Goal: Task Accomplishment & Management: Complete application form

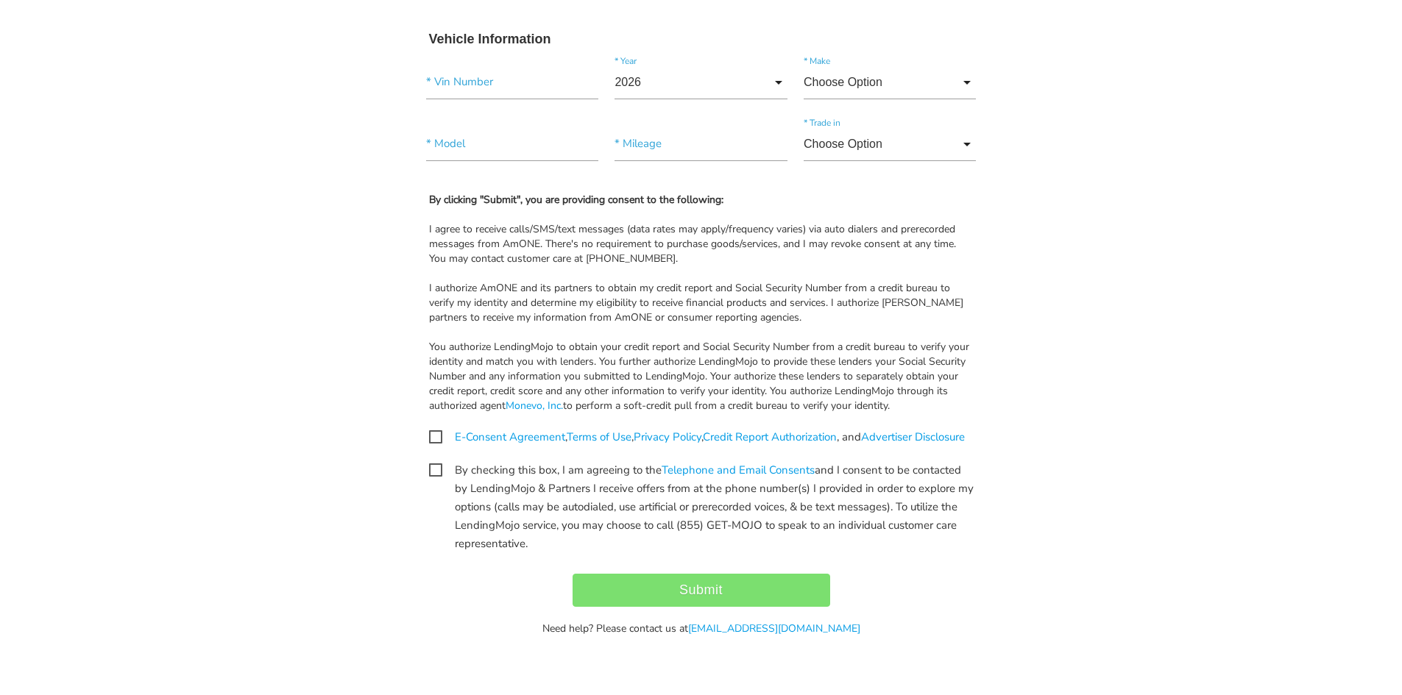
scroll to position [1322, 0]
drag, startPoint x: 425, startPoint y: 330, endPoint x: 895, endPoint y: 392, distance: 474.3
click at [903, 388] on div "By clicking "Submit", you are providing consent to the following: I agree to re…" at bounding box center [701, 303] width 567 height 221
copy div "You authorize LendingMojo to obtain your credit report and Social Security Numb…"
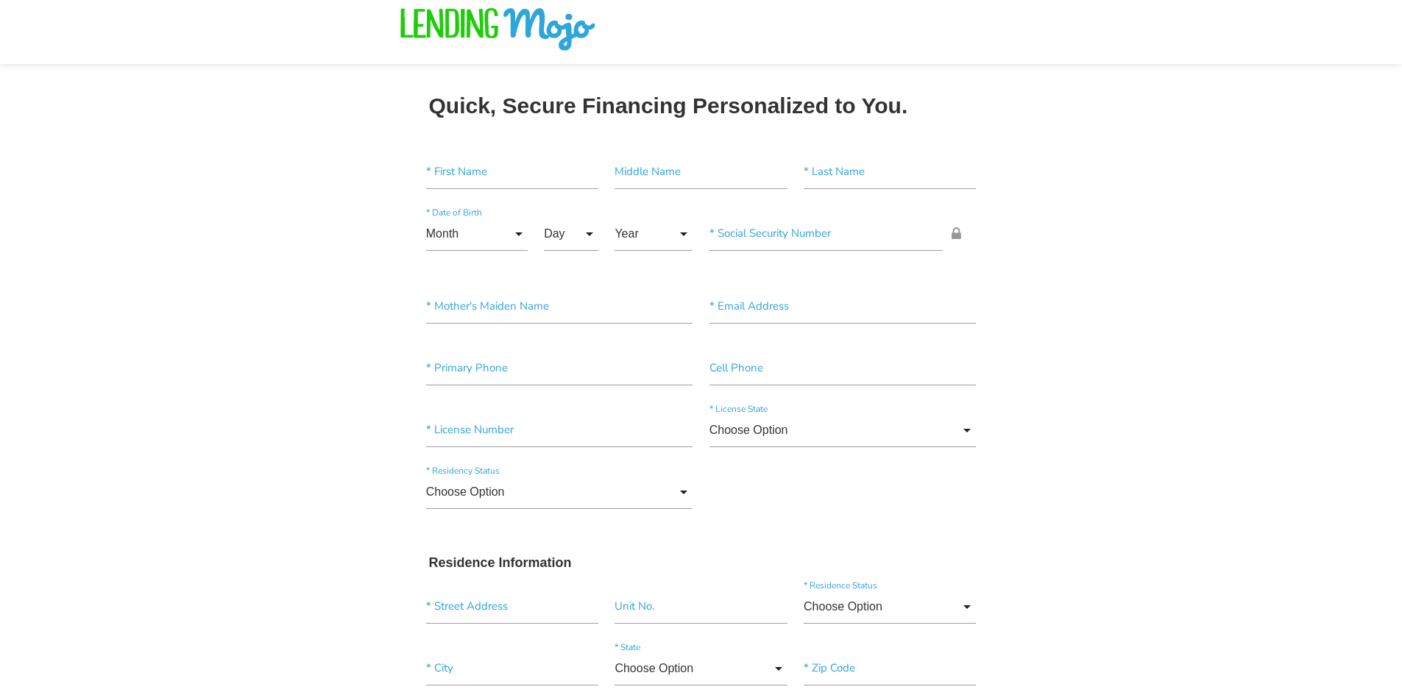
scroll to position [0, 0]
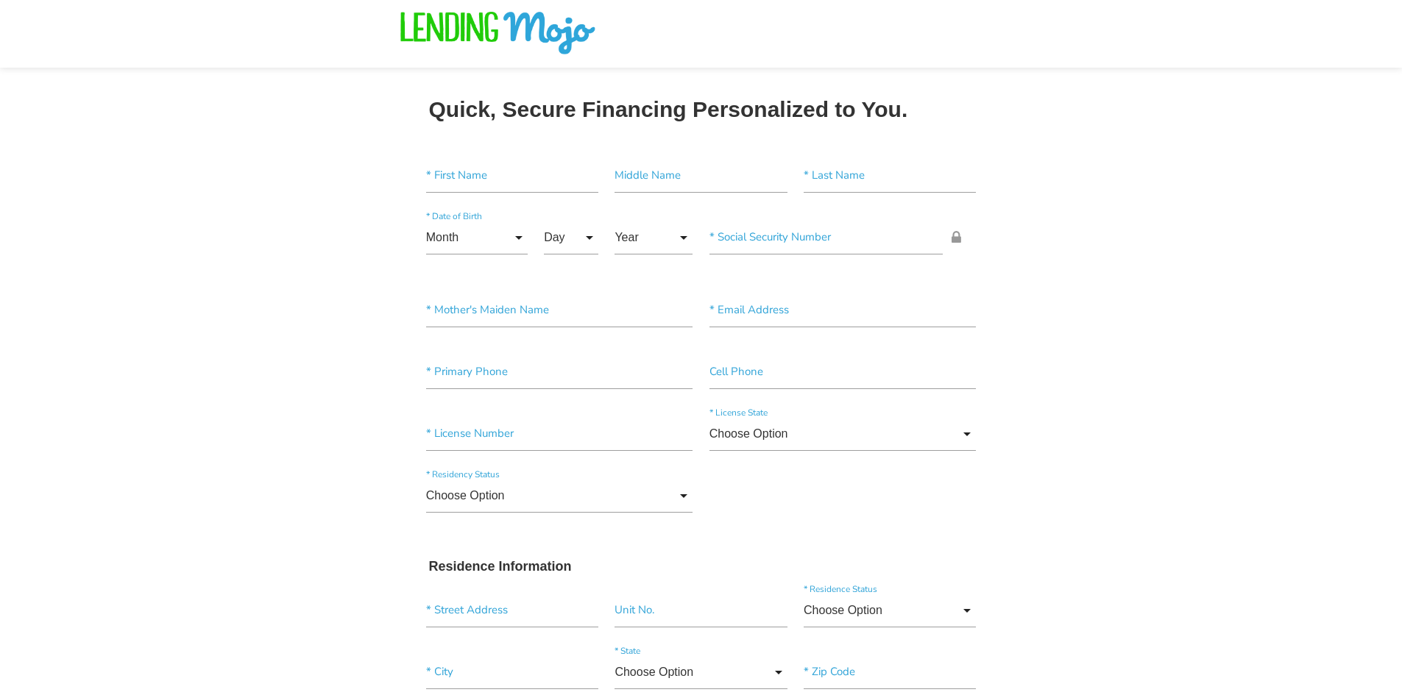
click at [515, 183] on input"] "text" at bounding box center [512, 176] width 172 height 34
paste input"] "[PERSON_NAME]"
type input"] "[PERSON_NAME]"
click at [840, 191] on input"] "text" at bounding box center [889, 176] width 172 height 34
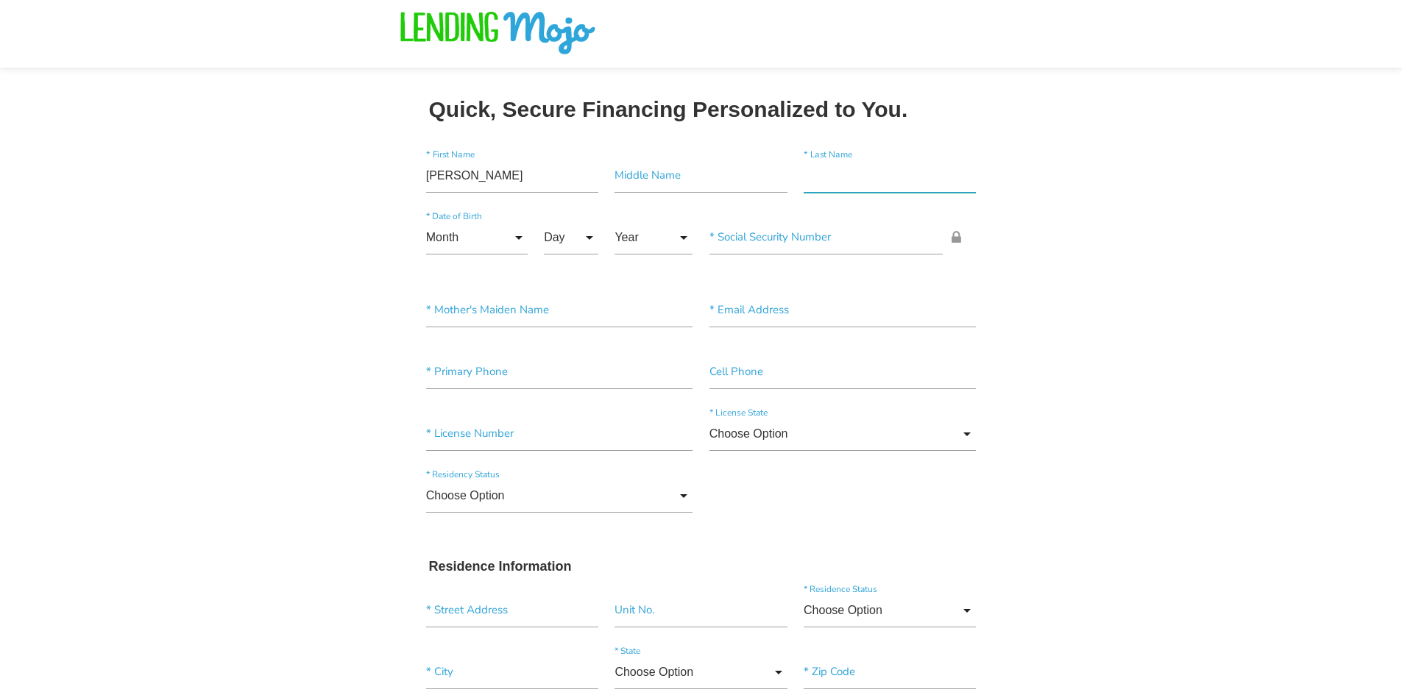
paste input"] "[PERSON_NAME]"
type input"] "[PERSON_NAME]"
click at [460, 244] on input "Month" at bounding box center [477, 238] width 102 height 34
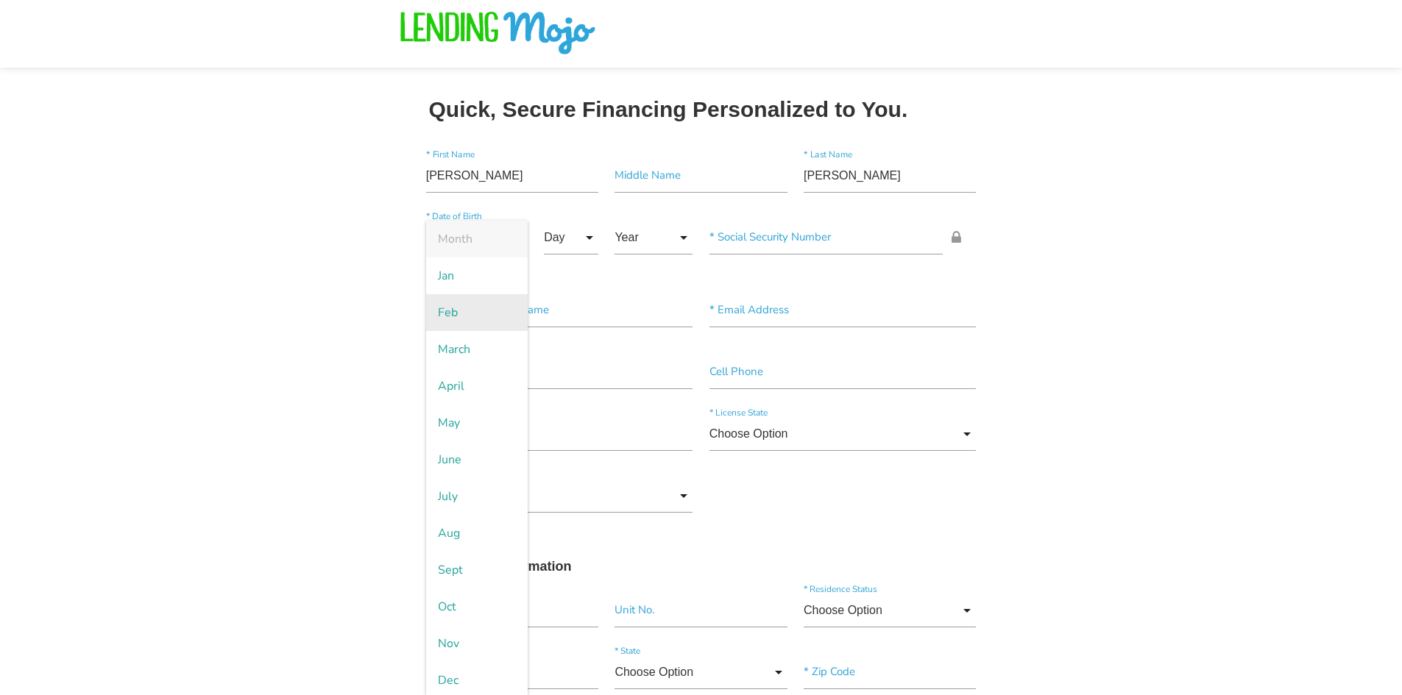
click at [469, 318] on span "Feb" at bounding box center [477, 312] width 102 height 37
type input "Feb"
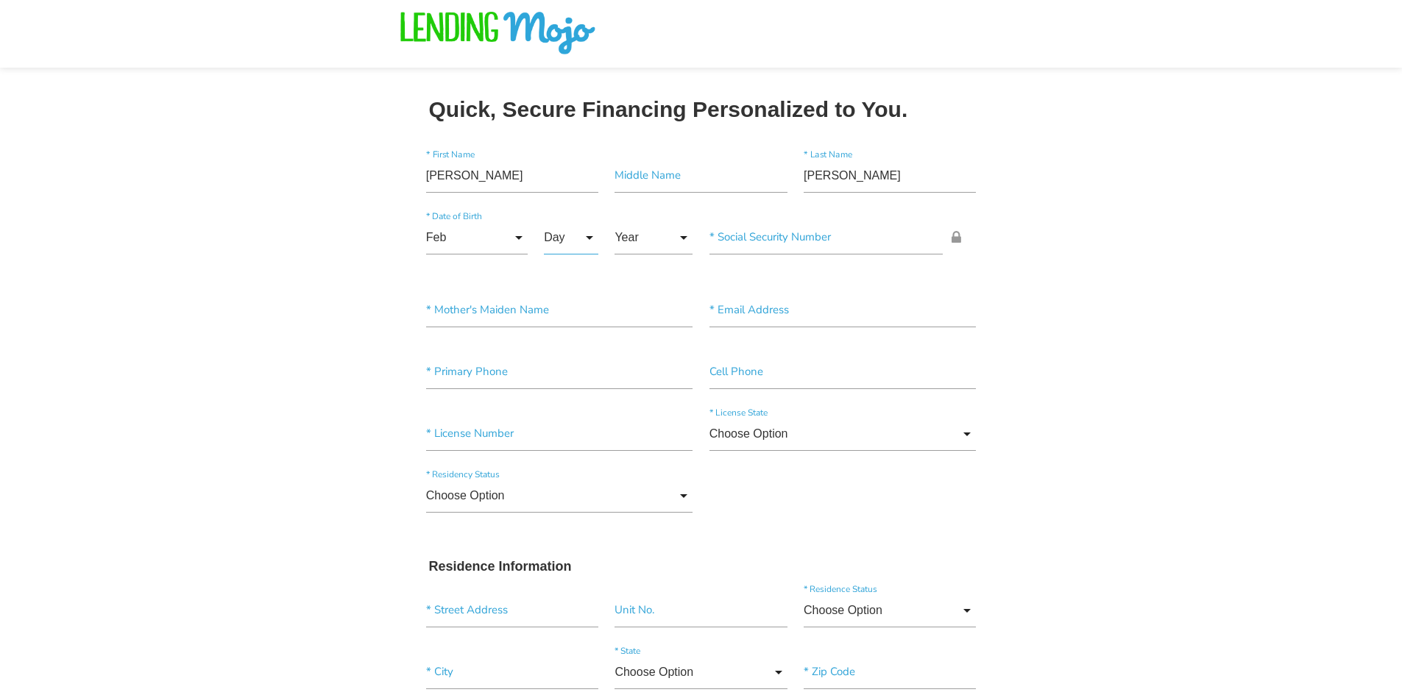
click at [554, 221] on input "Day" at bounding box center [571, 238] width 54 height 34
click at [579, 561] on span "21" at bounding box center [581, 570] width 74 height 37
type input "21"
click at [627, 245] on input "Year" at bounding box center [653, 238] width 78 height 34
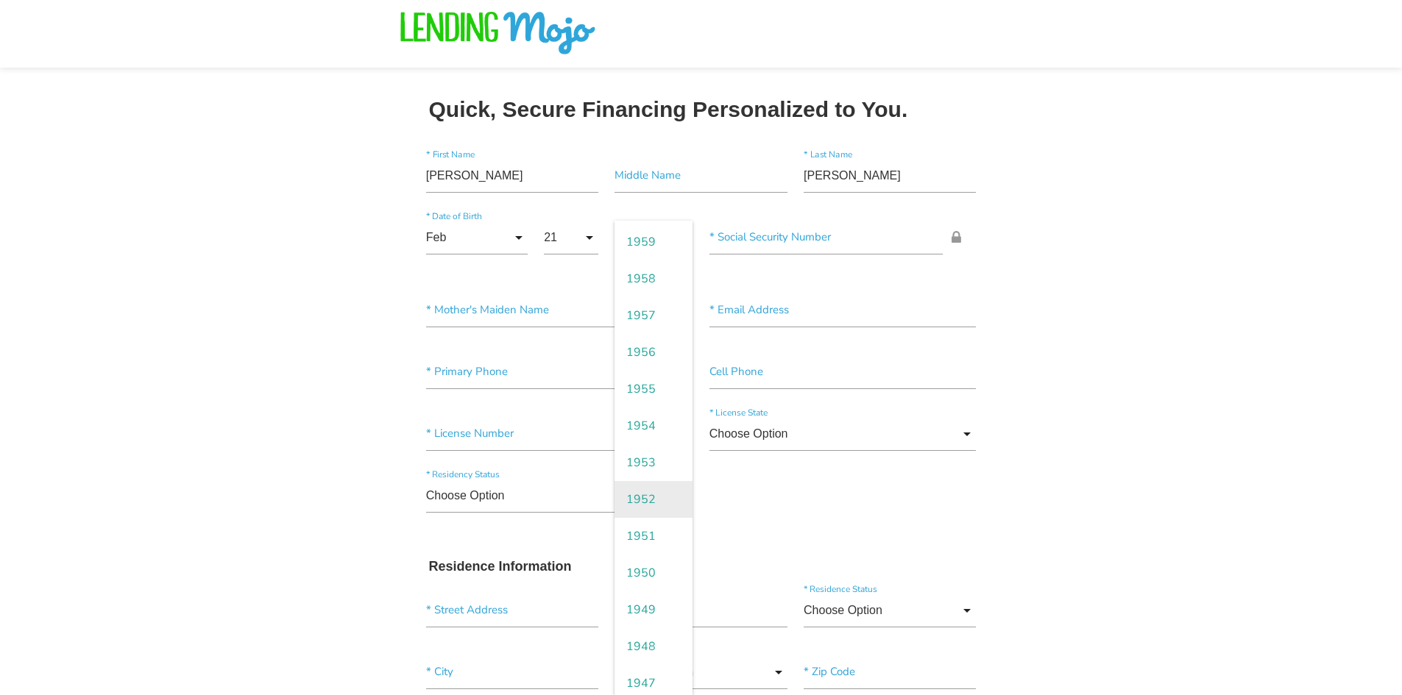
scroll to position [1913, 0]
click at [655, 462] on span "1950" at bounding box center [653, 459] width 78 height 37
type input "1950"
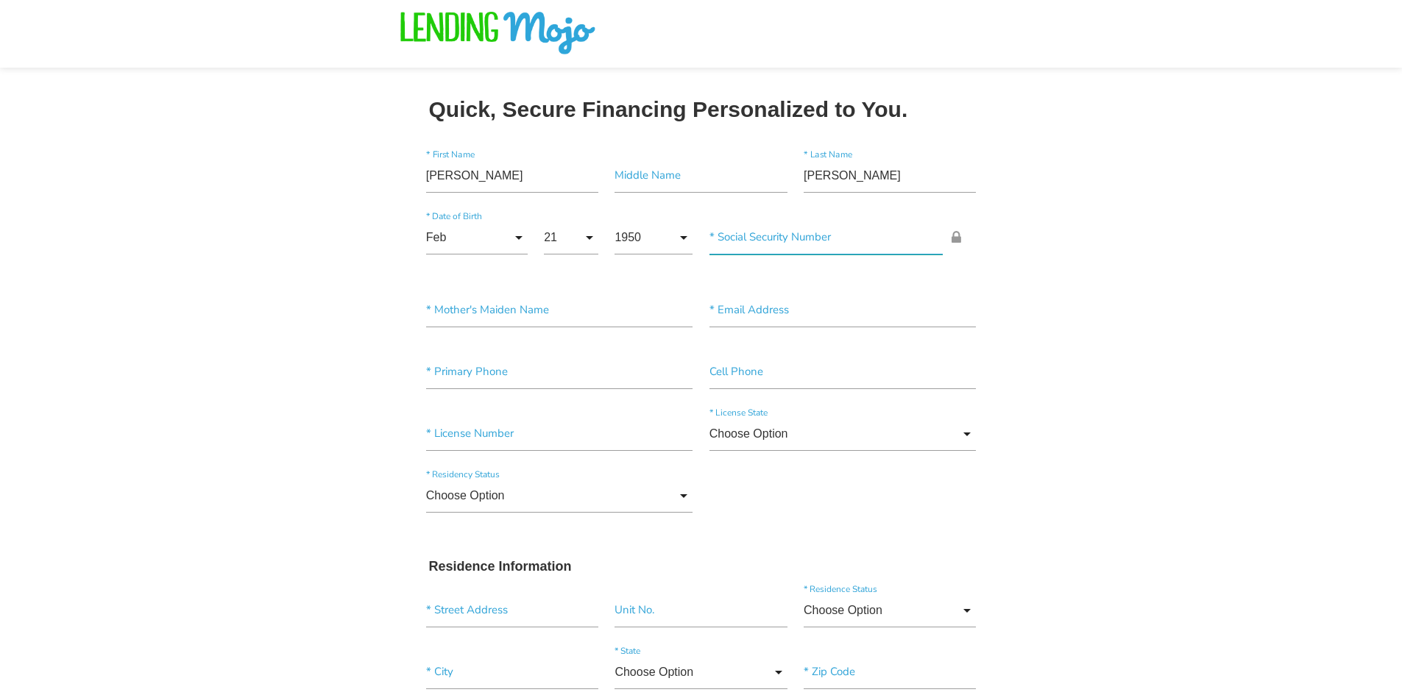
click at [778, 250] on input"] "text" at bounding box center [826, 238] width 234 height 34
paste input"] "579-68-1004"
type input"] "579-68-1004"
click at [817, 180] on input"] "[PERSON_NAME]" at bounding box center [889, 176] width 172 height 34
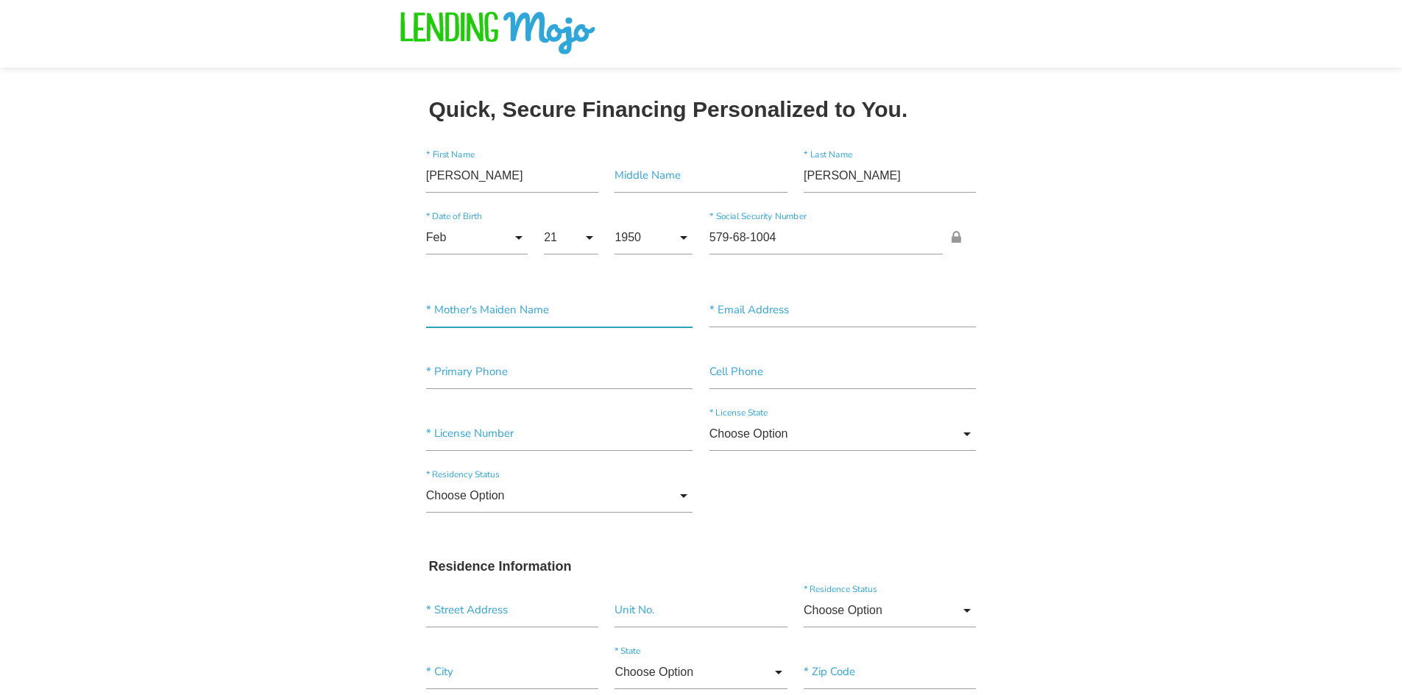
click at [507, 316] on input"] "text" at bounding box center [559, 311] width 267 height 34
paste input"] "[PERSON_NAME]"
type input"] "[PERSON_NAME]"
click at [761, 315] on input"] "text" at bounding box center [842, 311] width 267 height 34
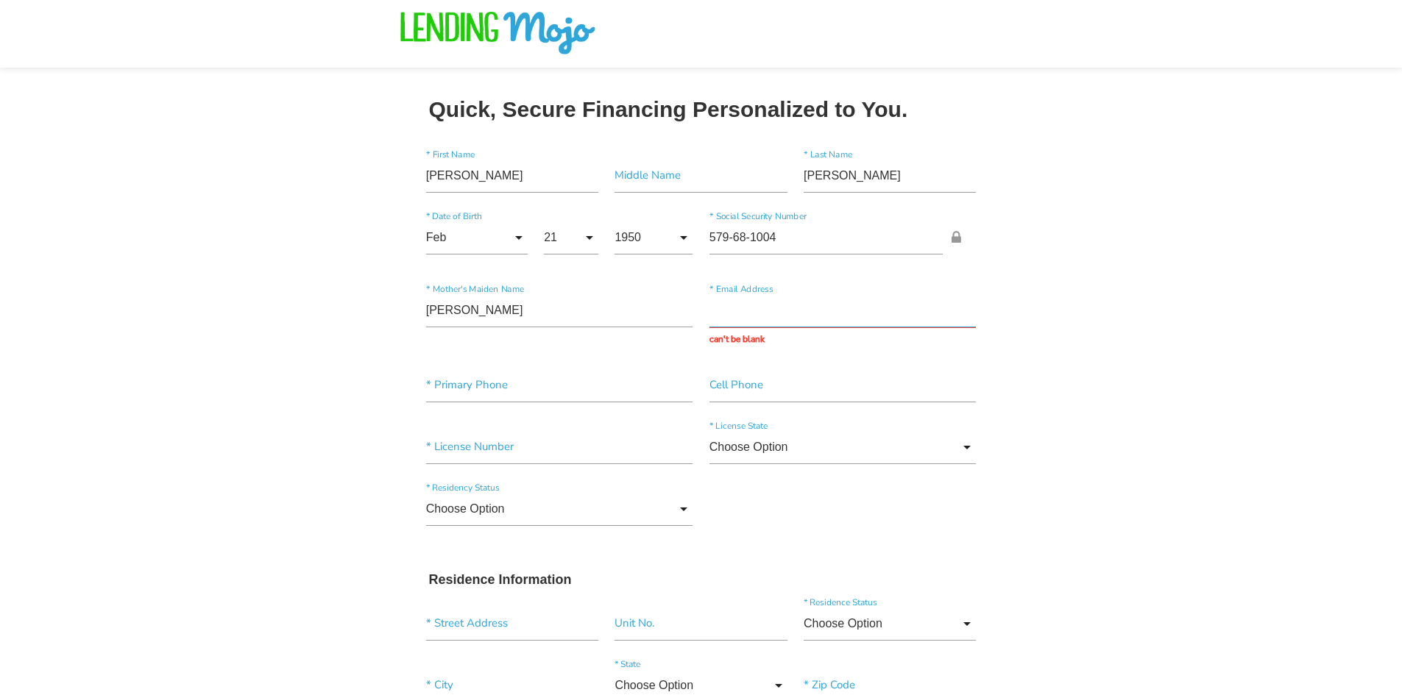
click at [769, 300] on input "text" at bounding box center [842, 311] width 267 height 34
paste input "[EMAIL_ADDRESS][DOMAIN_NAME]"
type input "[EMAIL_ADDRESS][DOMAIN_NAME]"
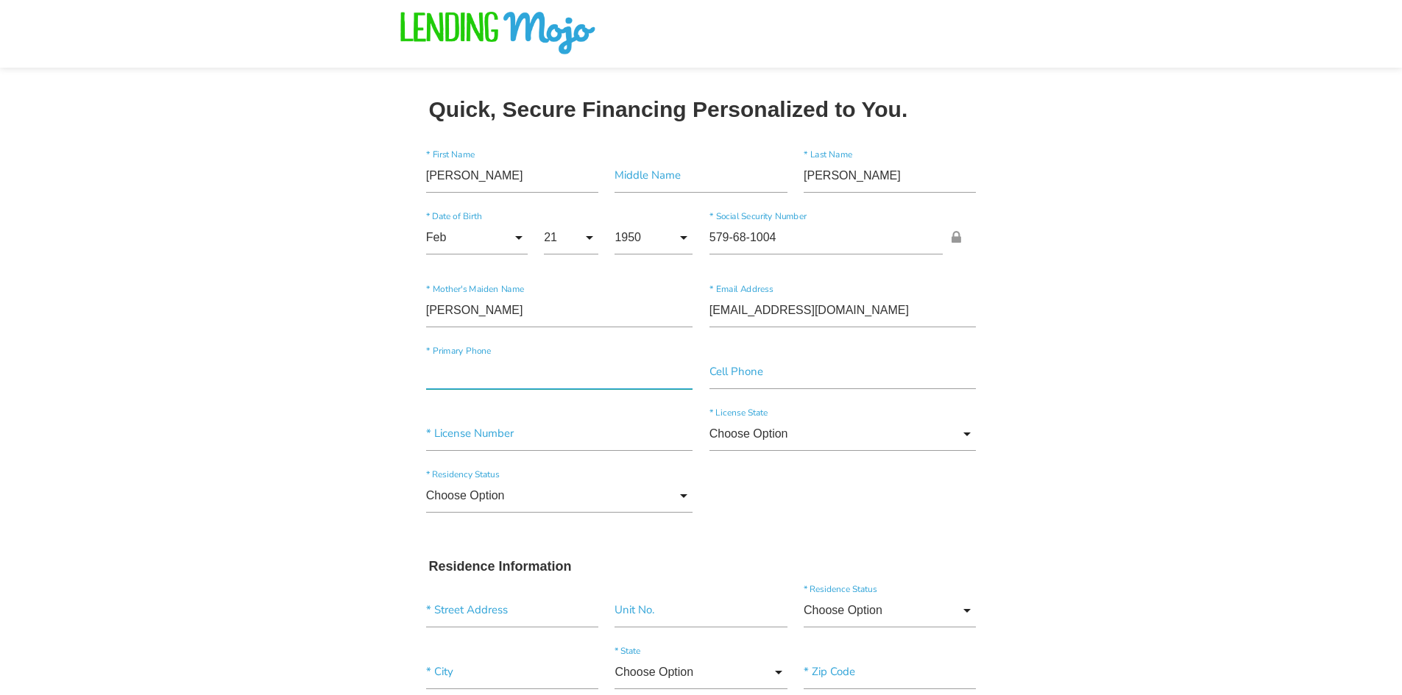
click at [522, 387] on input"] "text" at bounding box center [559, 372] width 267 height 34
type input"] "[PHONE_NUMBER]"
click at [539, 418] on input"] "text" at bounding box center [559, 434] width 267 height 34
paste input"] "D07800995"
type input"] "D07800995"
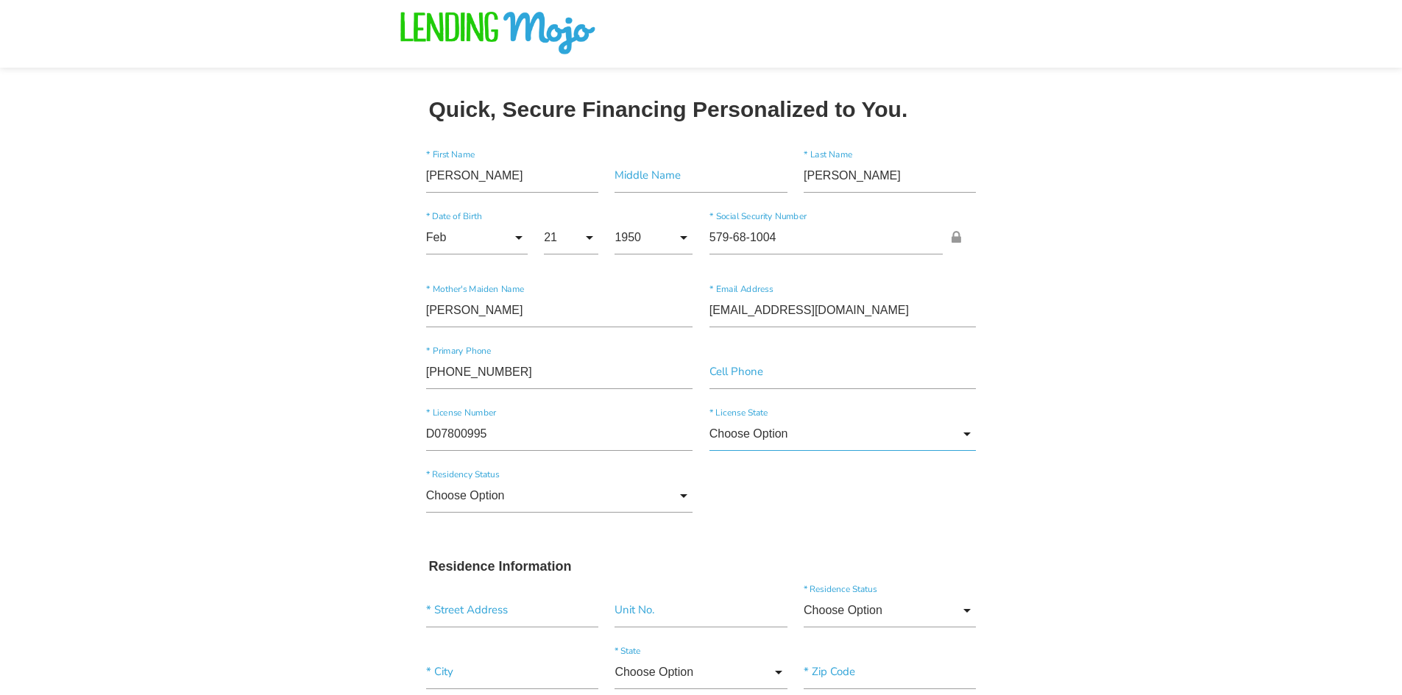
click at [772, 443] on input "Choose Option" at bounding box center [842, 434] width 267 height 34
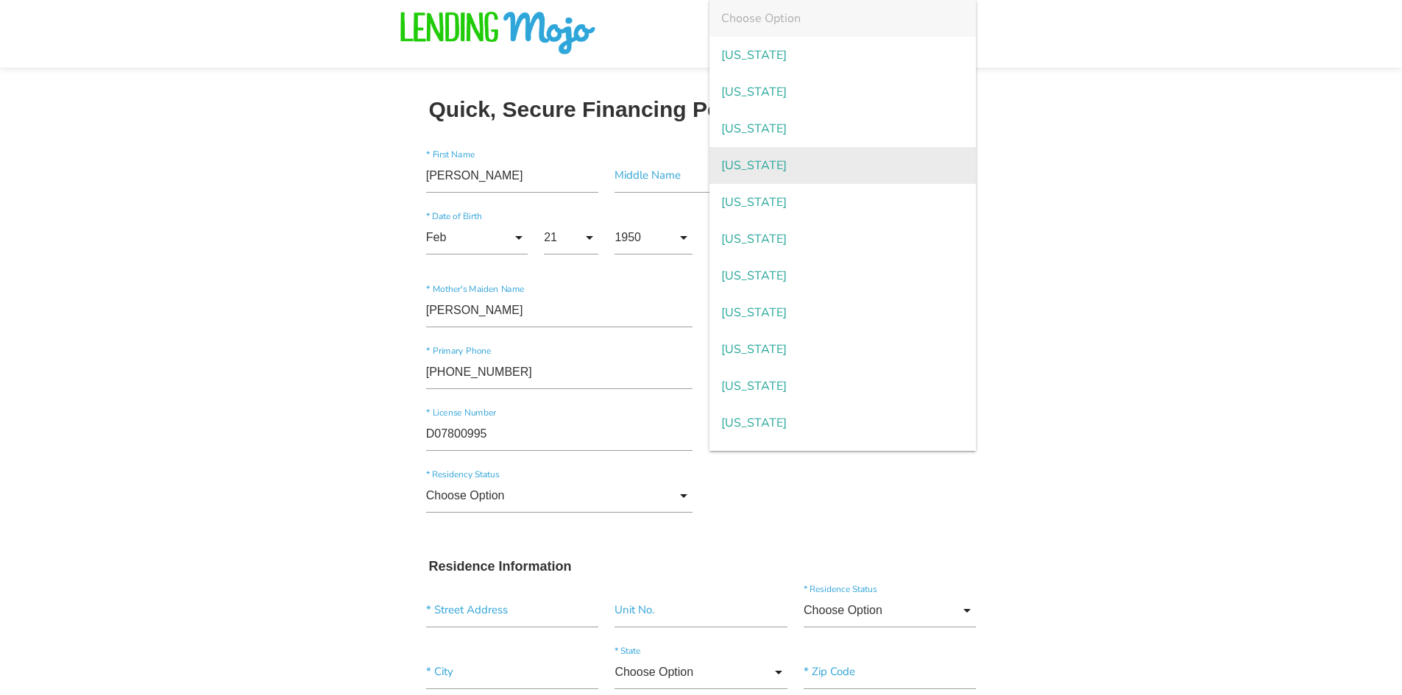
click at [745, 169] on span "[US_STATE]" at bounding box center [842, 165] width 267 height 37
type input "[US_STATE]"
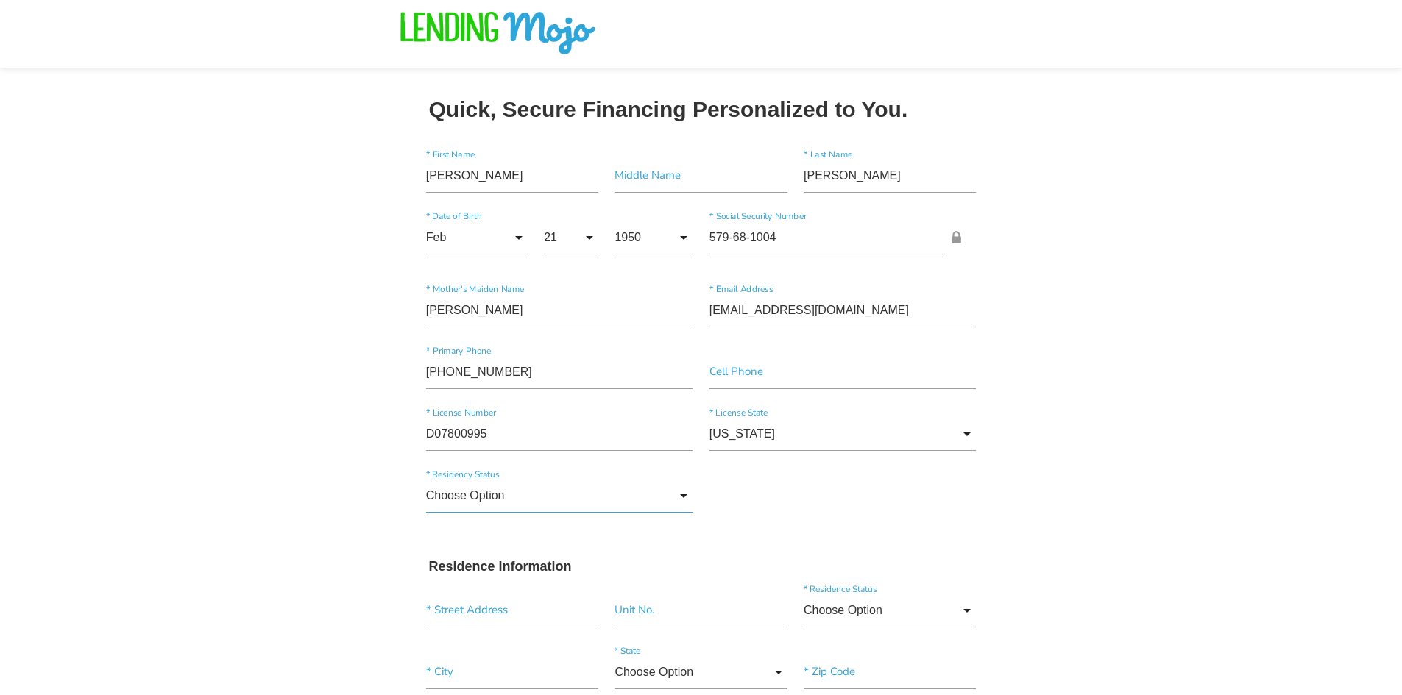
click at [546, 493] on input "Choose Option" at bounding box center [559, 496] width 267 height 34
drag, startPoint x: 520, startPoint y: 542, endPoint x: 288, endPoint y: 441, distance: 253.0
click at [517, 543] on span "[DEMOGRAPHIC_DATA] Citizen" at bounding box center [559, 534] width 267 height 37
type input "[DEMOGRAPHIC_DATA] Citizen"
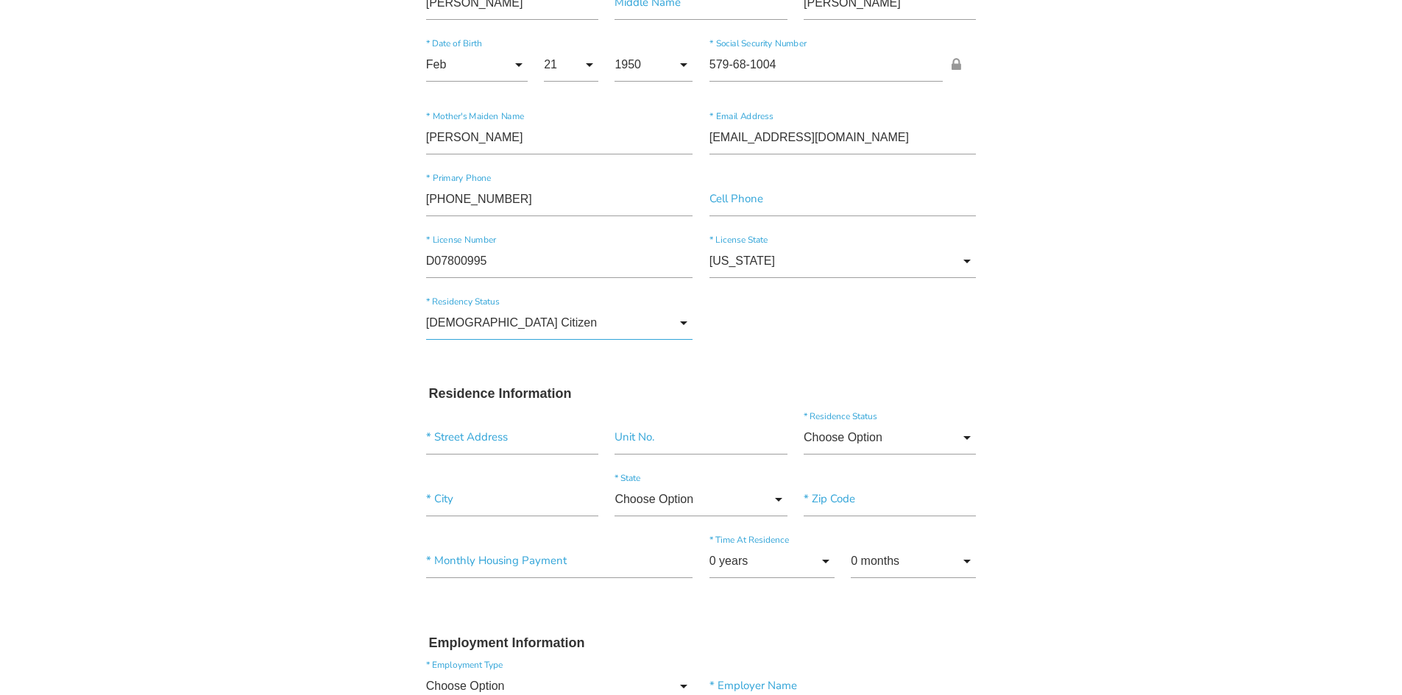
scroll to position [368, 0]
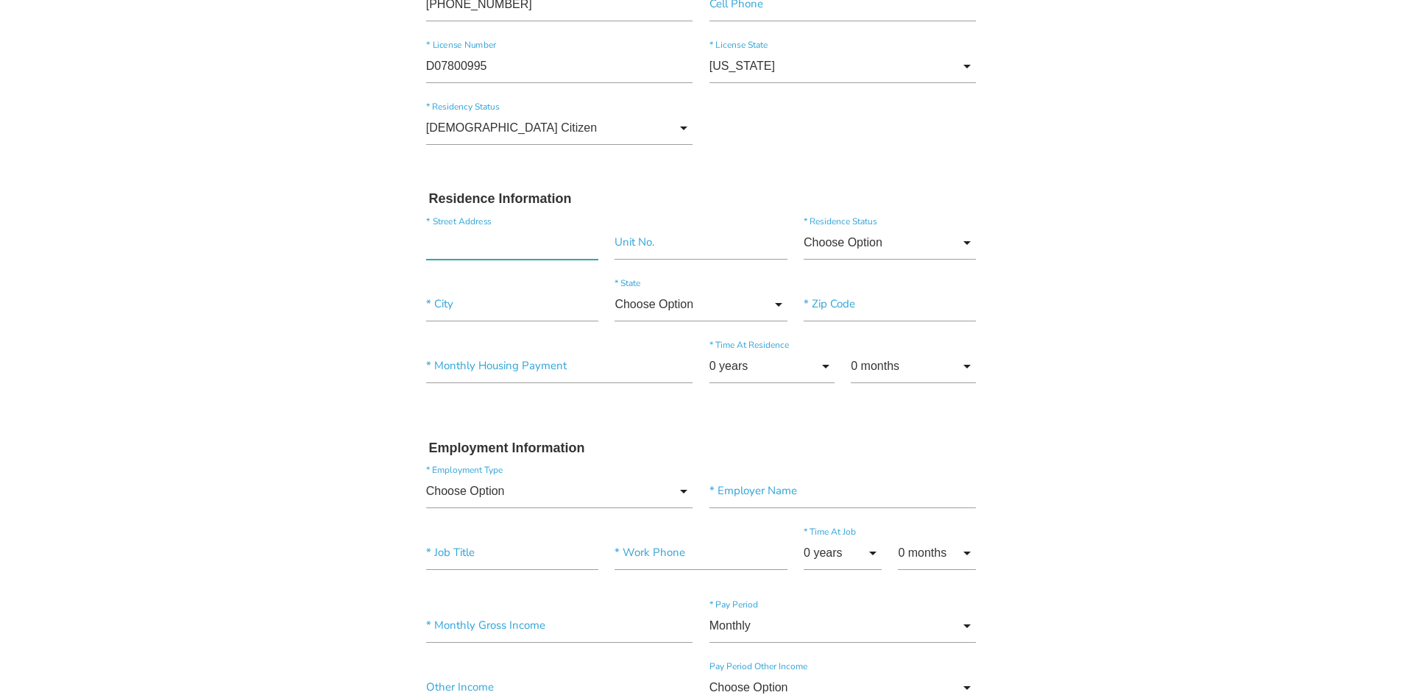
click at [508, 238] on input "text" at bounding box center [512, 243] width 172 height 34
paste input "[STREET_ADDRESS][PERSON_NAME]"
type input "[STREET_ADDRESS][PERSON_NAME]"
type input"] "Mesa"
type input"] "85213"
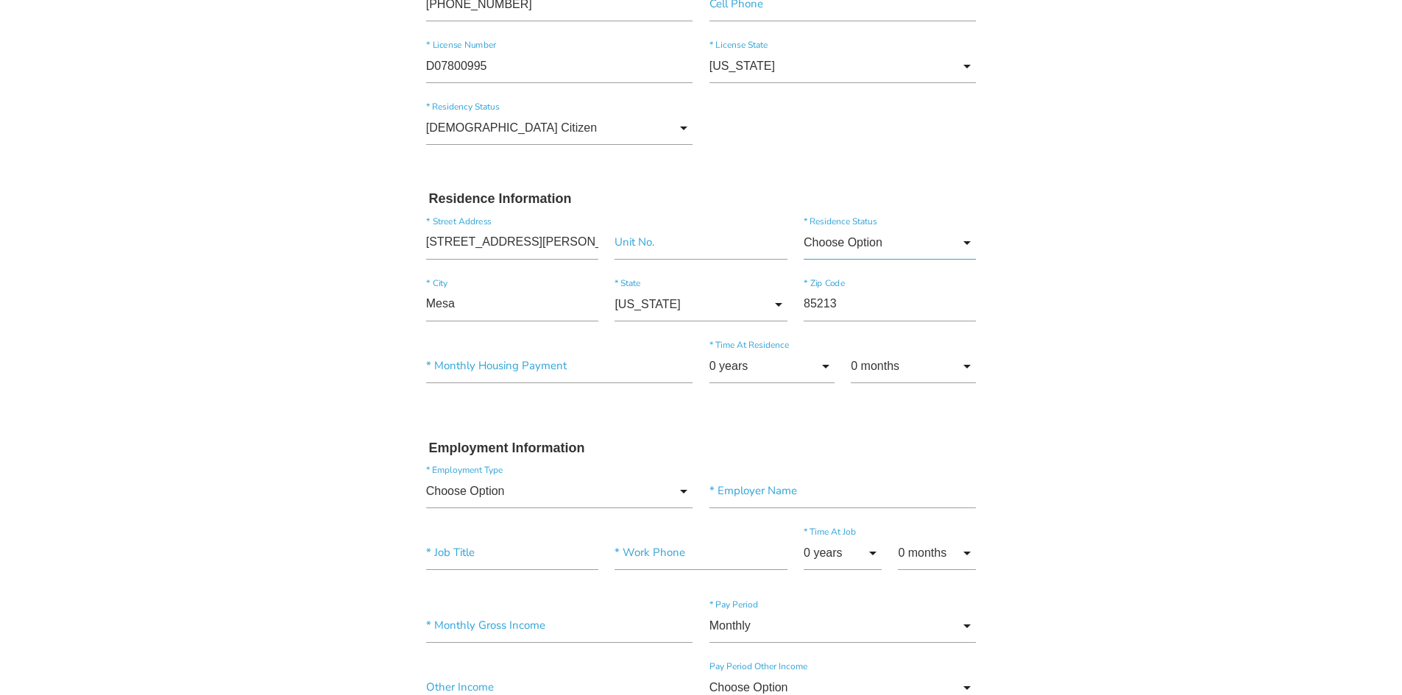
click at [845, 241] on input "Choose Option" at bounding box center [889, 243] width 172 height 34
click at [847, 283] on span "Own" at bounding box center [889, 281] width 172 height 37
type input "Own"
click at [574, 363] on input"] "text" at bounding box center [559, 366] width 267 height 34
type input"] "$525.00"
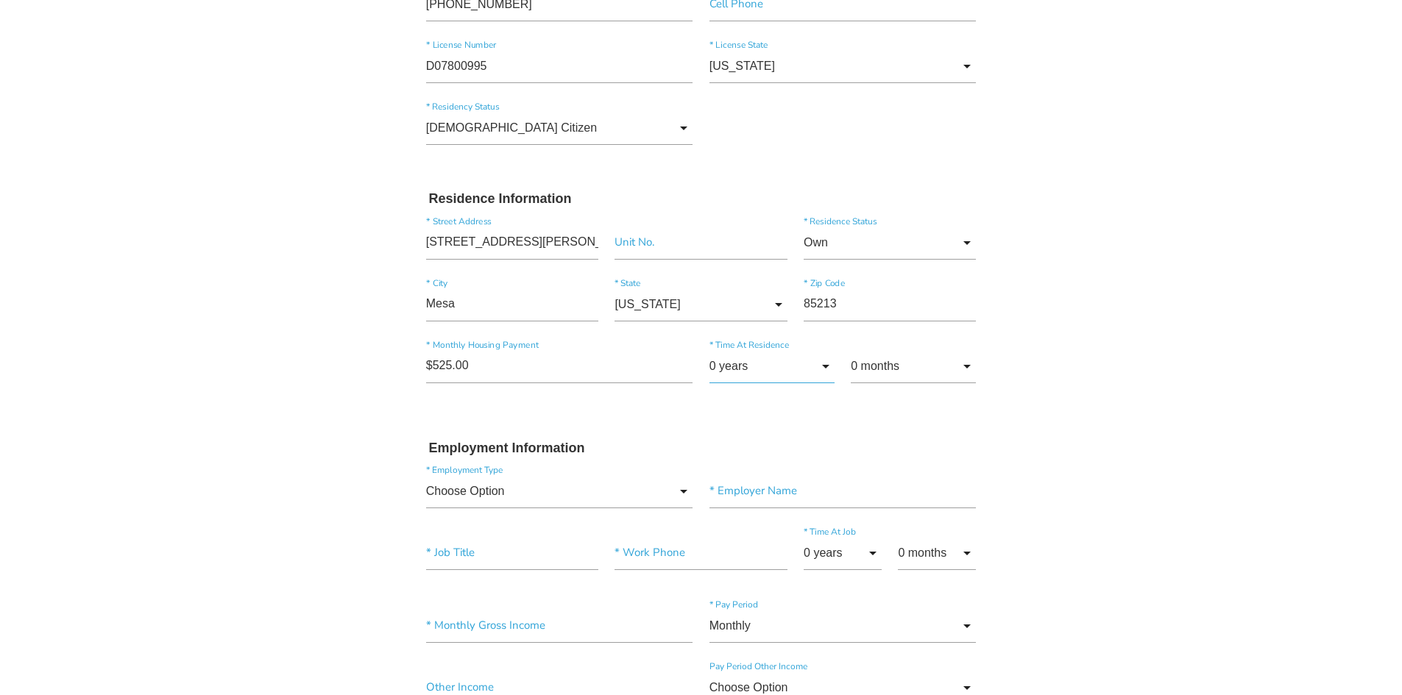
click at [737, 363] on input "0 years" at bounding box center [771, 366] width 125 height 34
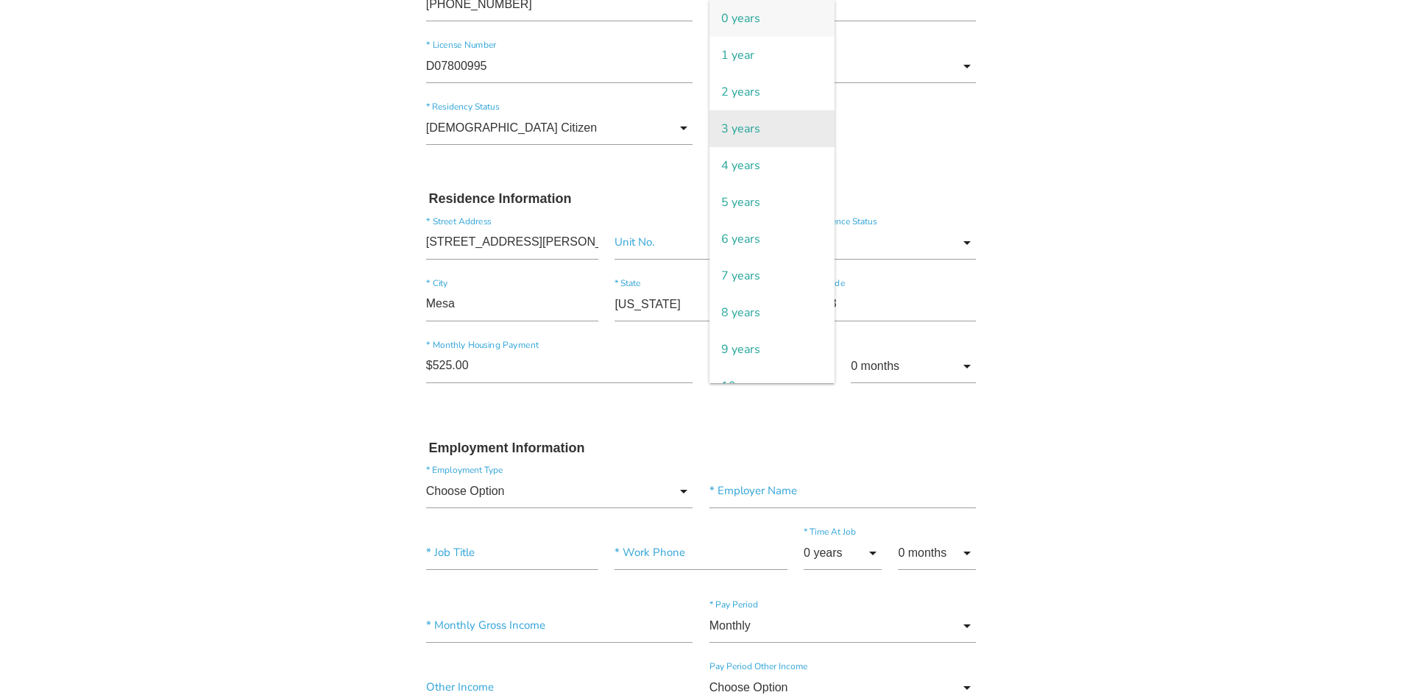
click at [759, 143] on span "3 years" at bounding box center [771, 128] width 125 height 37
type input "3 years"
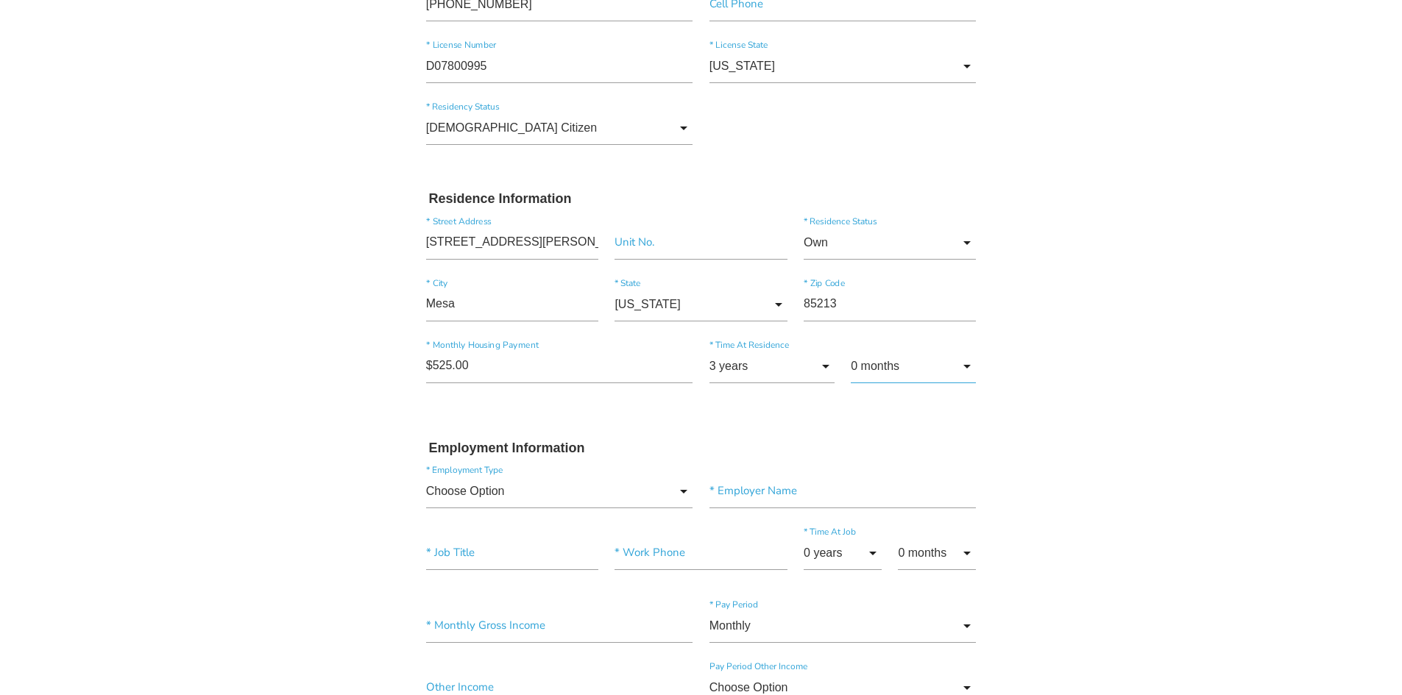
click at [886, 358] on input "0 months" at bounding box center [913, 366] width 125 height 34
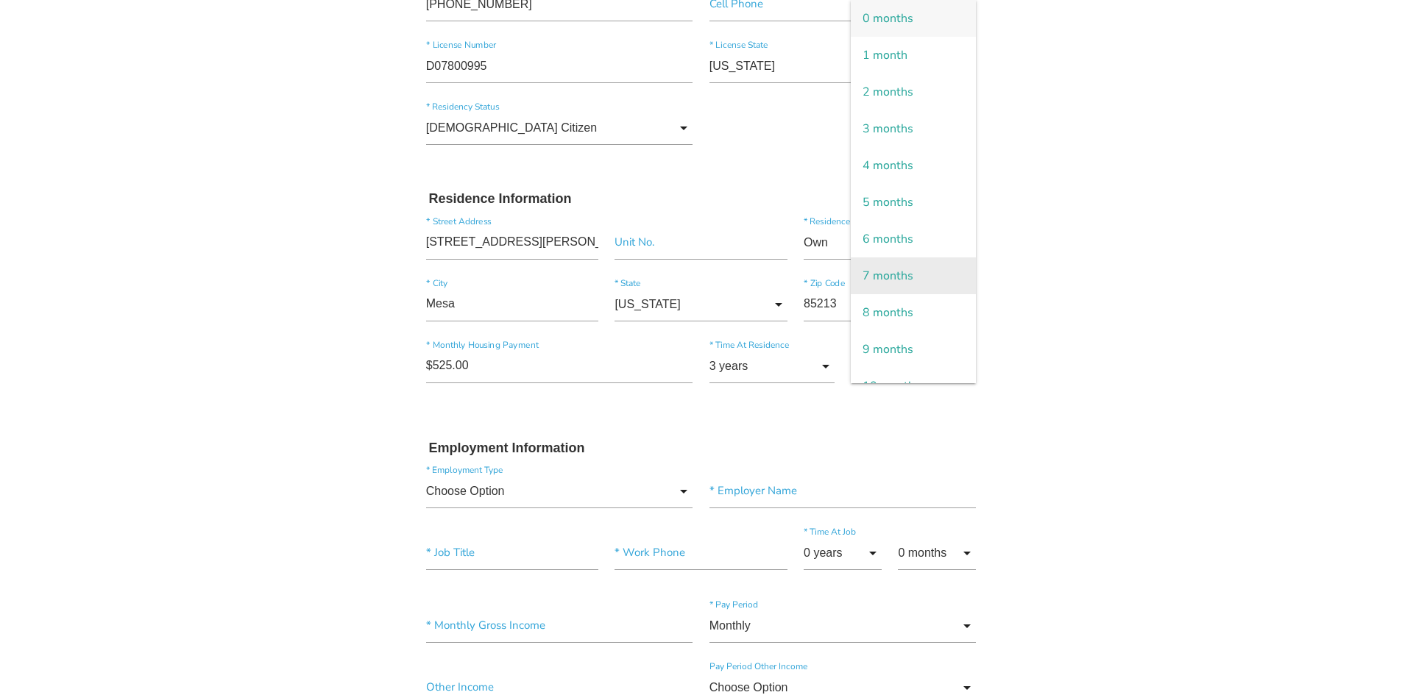
click at [892, 264] on span "7 months" at bounding box center [913, 276] width 125 height 37
type input "7 months"
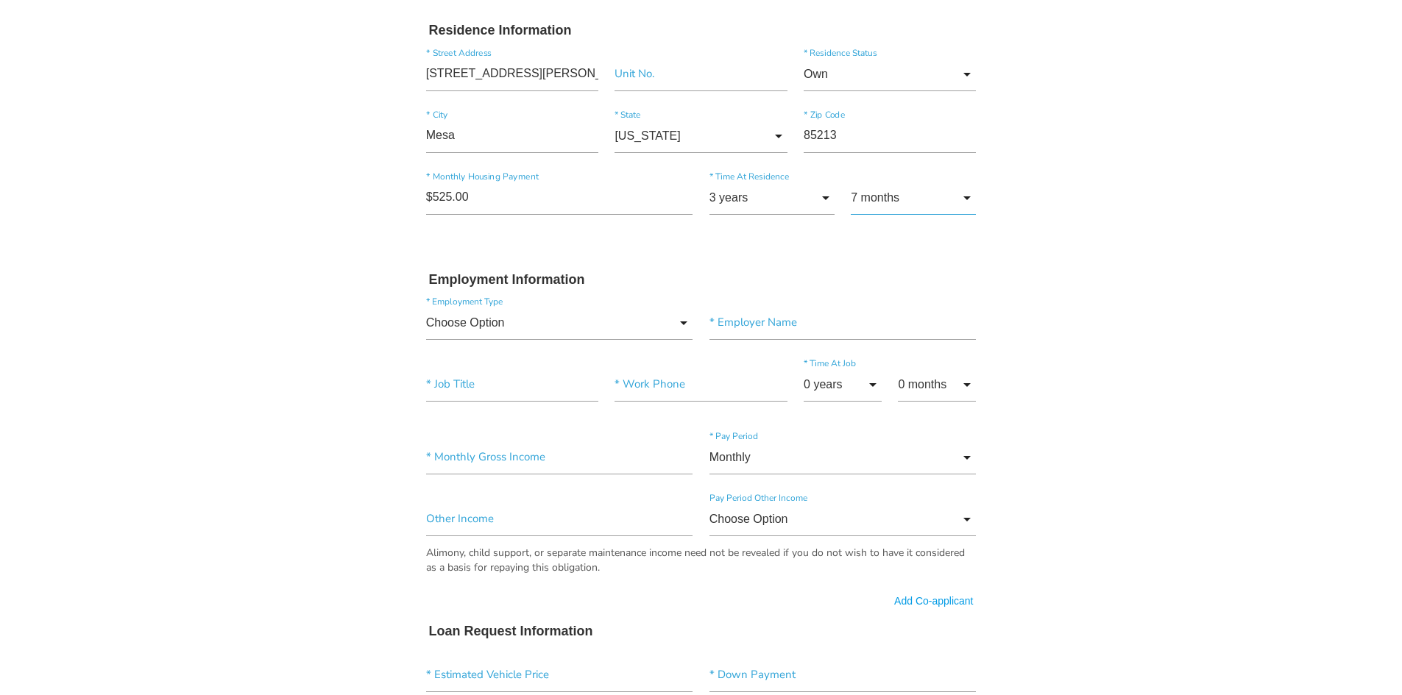
scroll to position [589, 0]
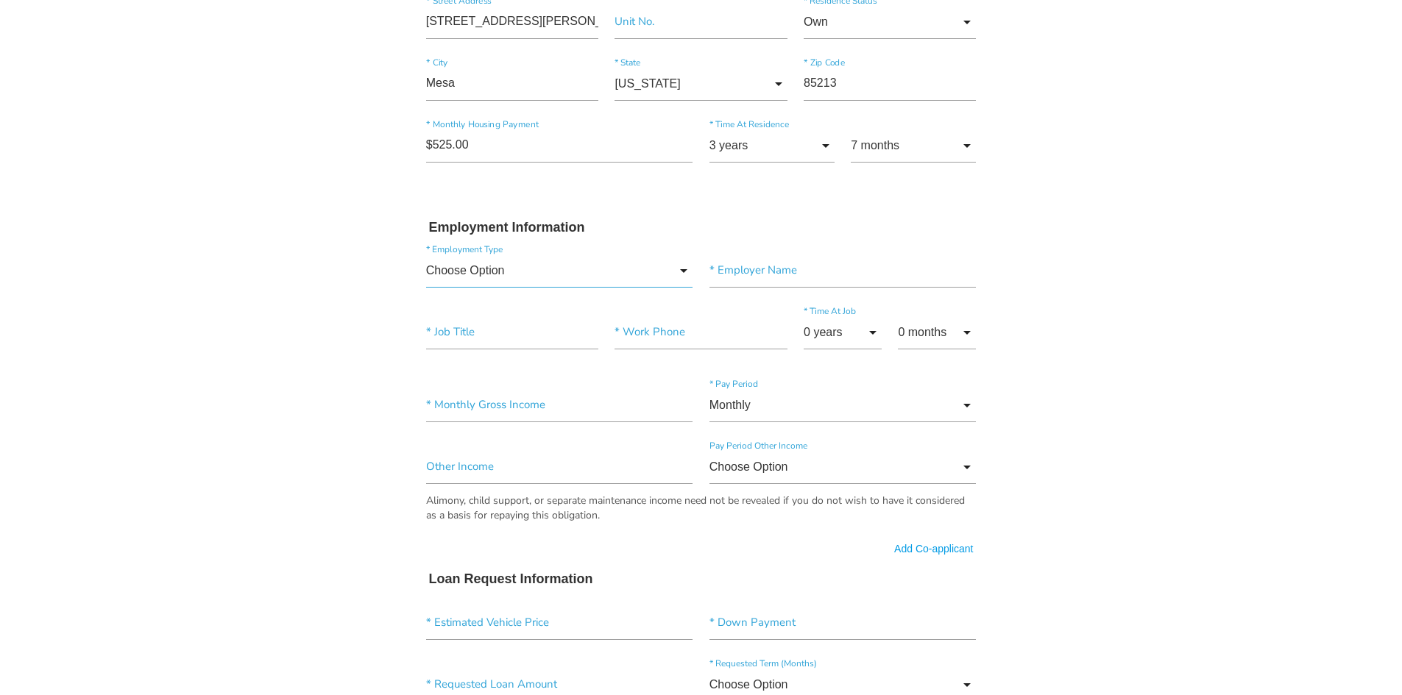
click at [536, 274] on input "Choose Option" at bounding box center [559, 271] width 267 height 34
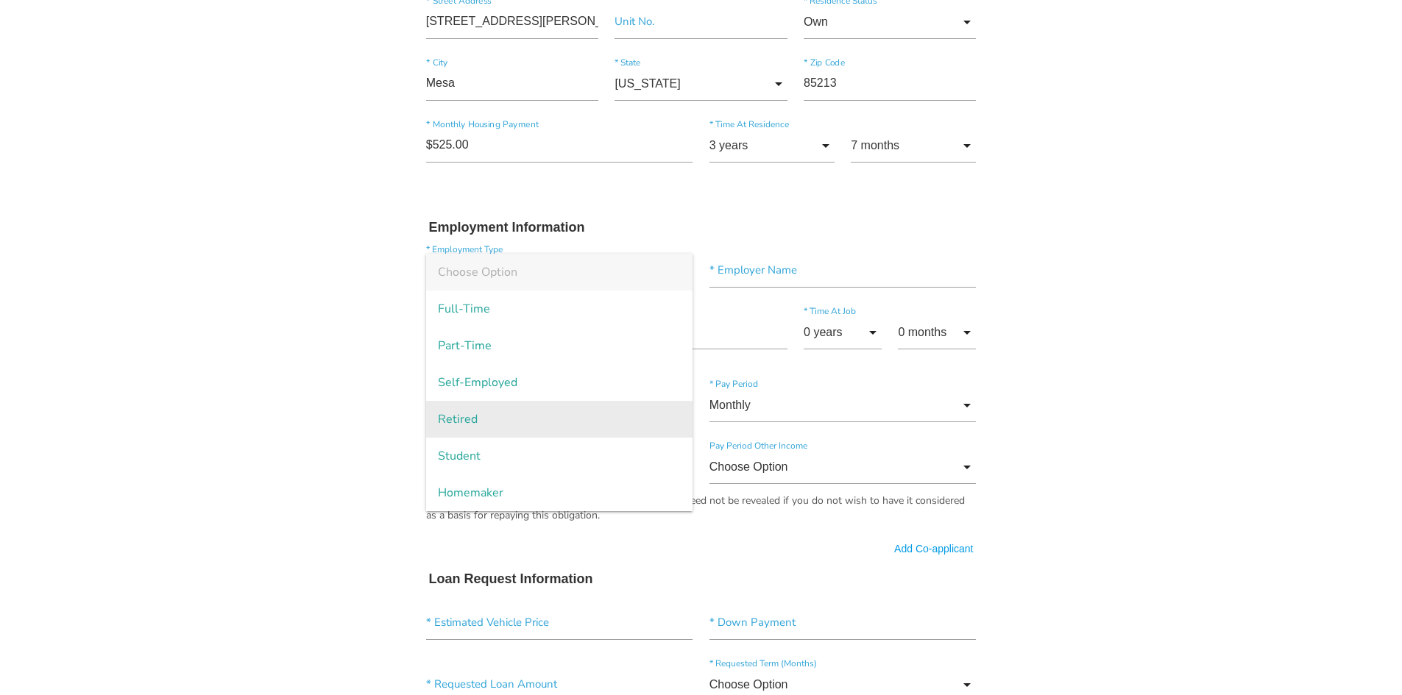
click at [500, 425] on span "Retired" at bounding box center [559, 419] width 267 height 37
type input "Retired"
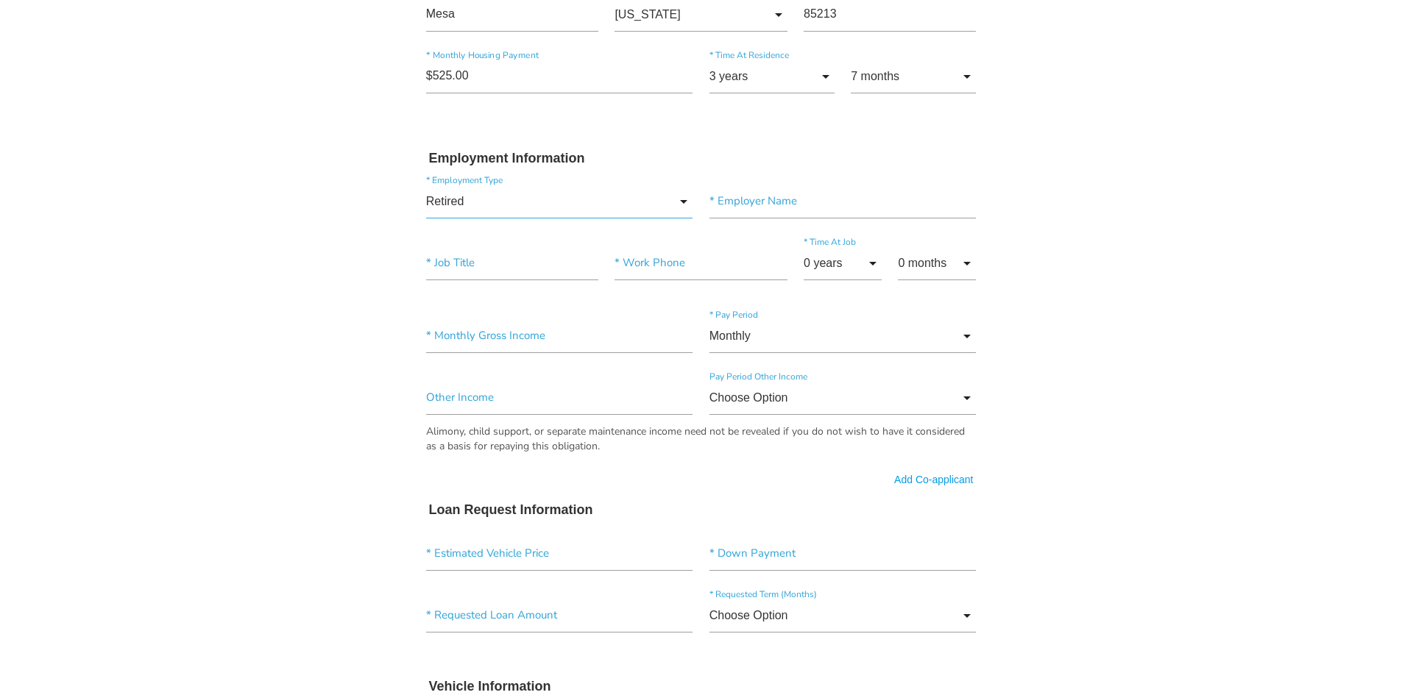
scroll to position [662, 0]
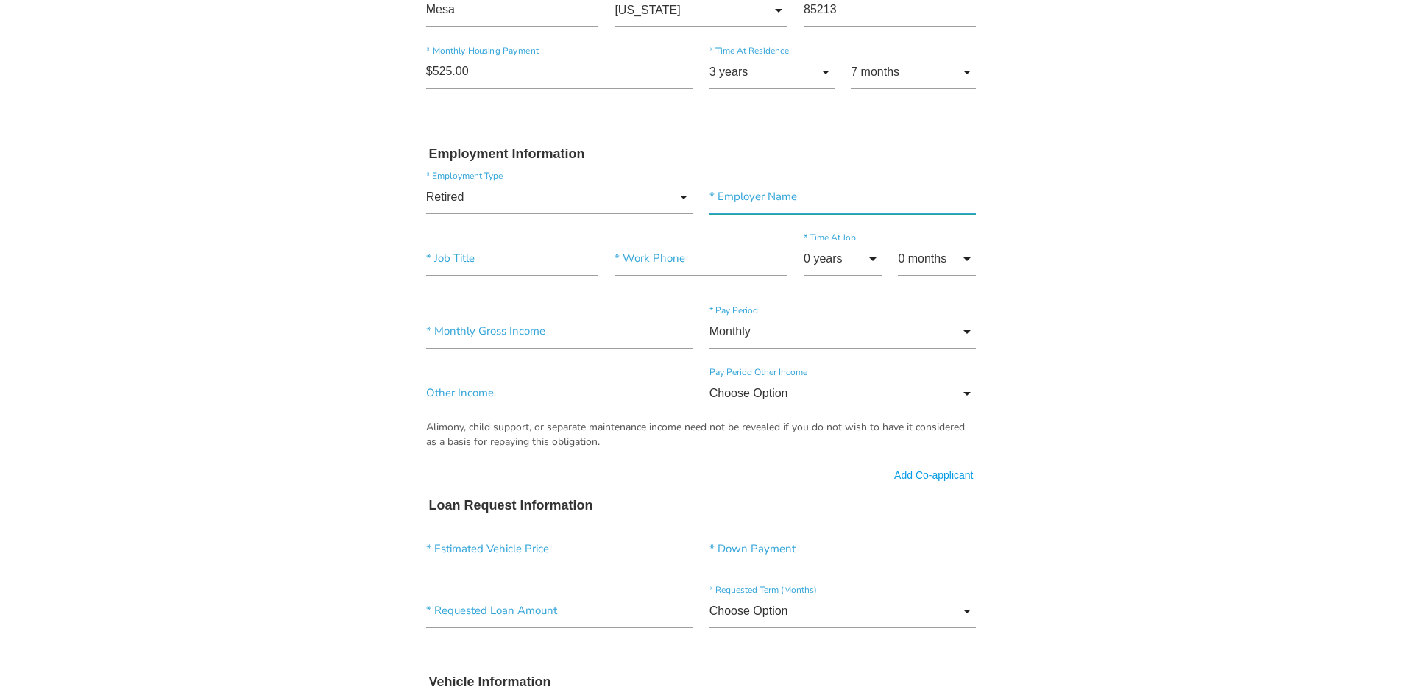
click at [736, 196] on input"] "text" at bounding box center [842, 197] width 267 height 34
type input"] "retired"
click at [505, 265] on input"] "text" at bounding box center [512, 259] width 172 height 34
type input"] "retired"
click at [678, 264] on input"] "text" at bounding box center [700, 259] width 172 height 34
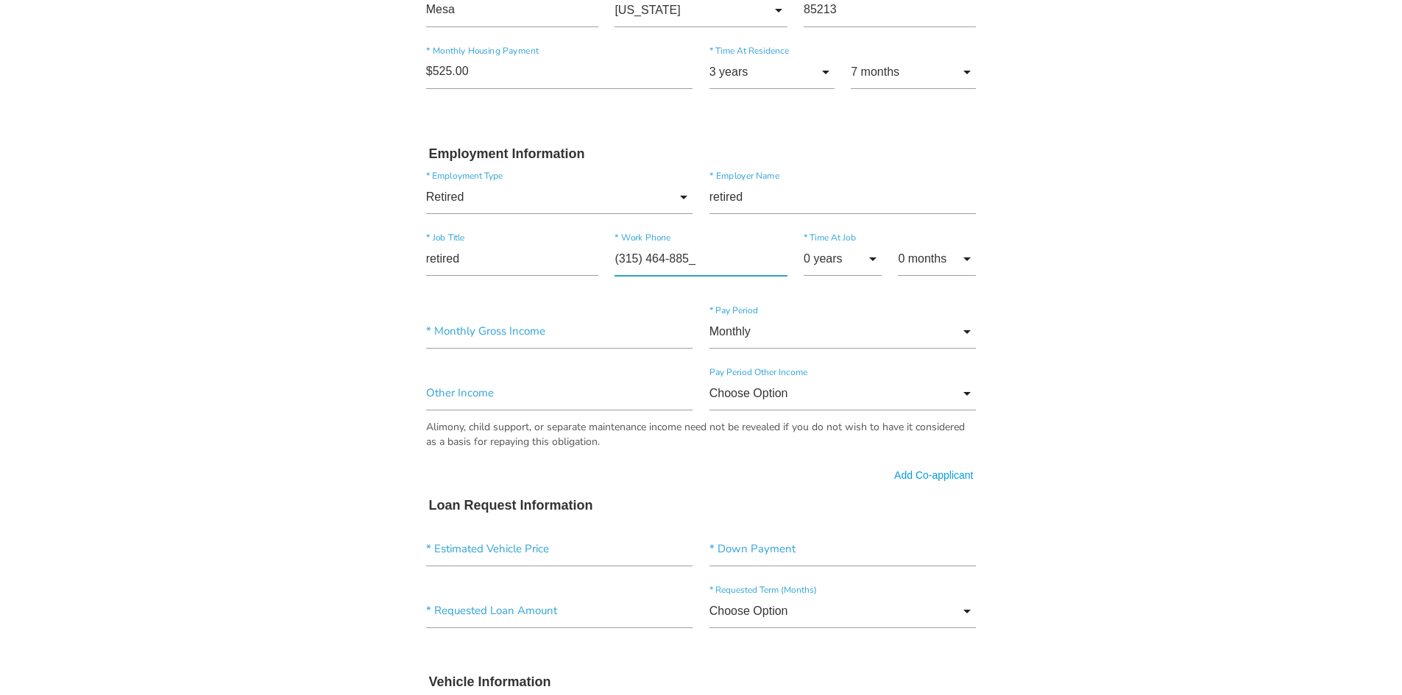
type input"] "[PHONE_NUMBER]"
click at [839, 271] on input "0 years" at bounding box center [842, 259] width 78 height 34
click at [837, 590] on span "9 years" at bounding box center [842, 591] width 78 height 37
type input "9 years"
click at [935, 252] on input "0 months" at bounding box center [937, 259] width 78 height 34
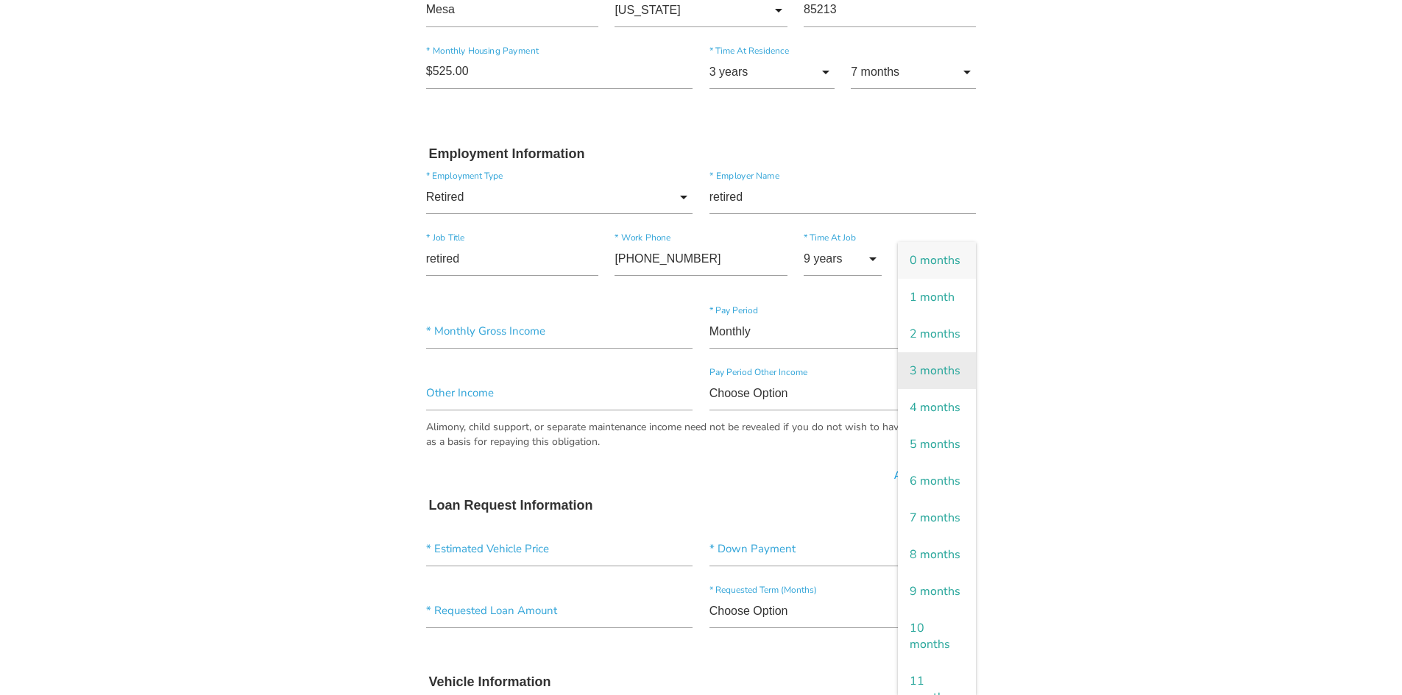
click at [941, 389] on span "3 months" at bounding box center [937, 370] width 78 height 37
type input "3 months"
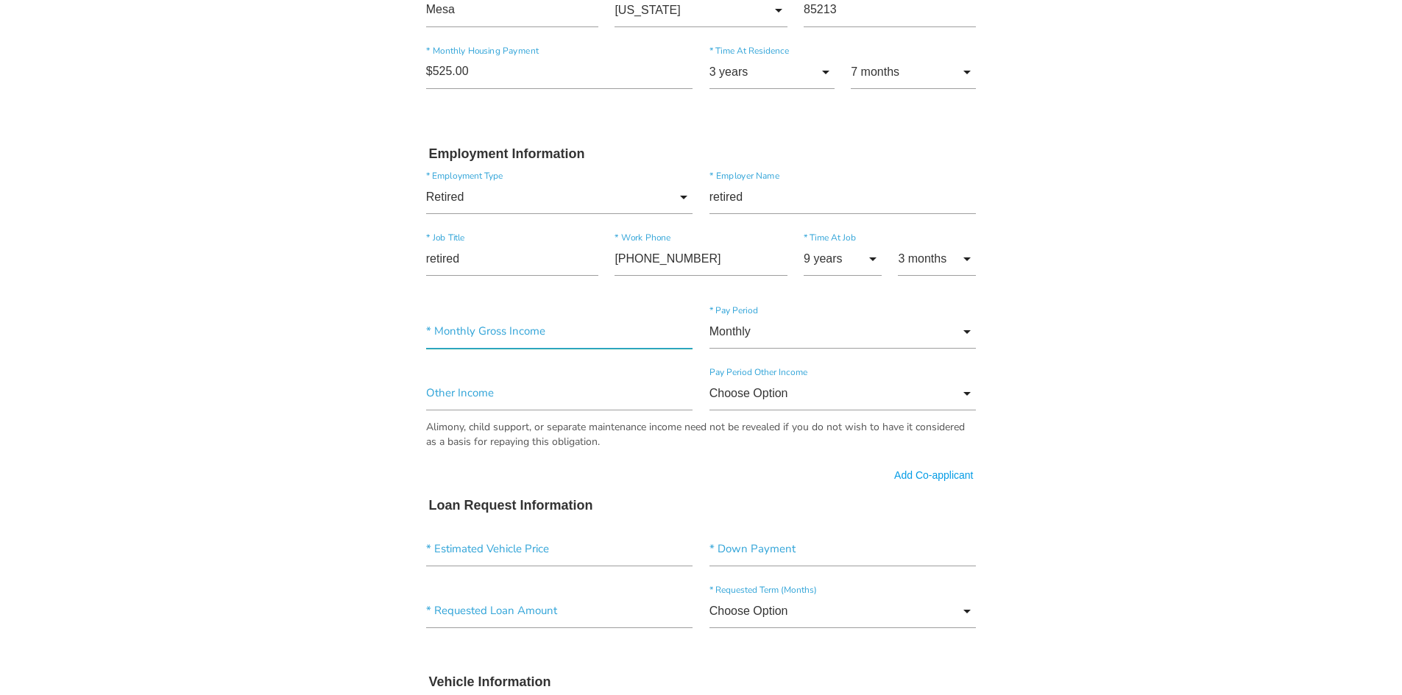
click at [517, 335] on input"] "text" at bounding box center [559, 332] width 267 height 34
type input"] "$6,235.00"
click at [820, 337] on input "Monthly" at bounding box center [842, 332] width 267 height 34
drag, startPoint x: 783, startPoint y: 337, endPoint x: 590, endPoint y: 383, distance: 198.1
click at [781, 337] on span "Monthly" at bounding box center [842, 333] width 267 height 37
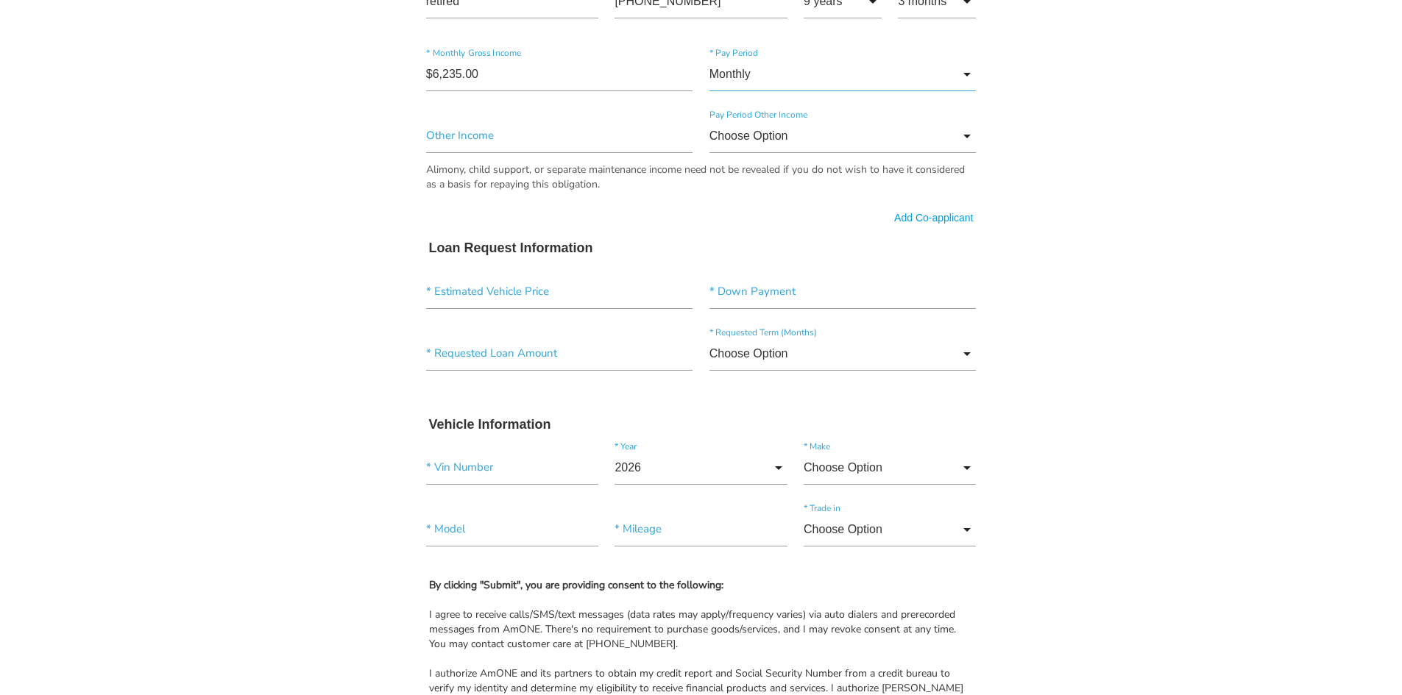
scroll to position [956, 0]
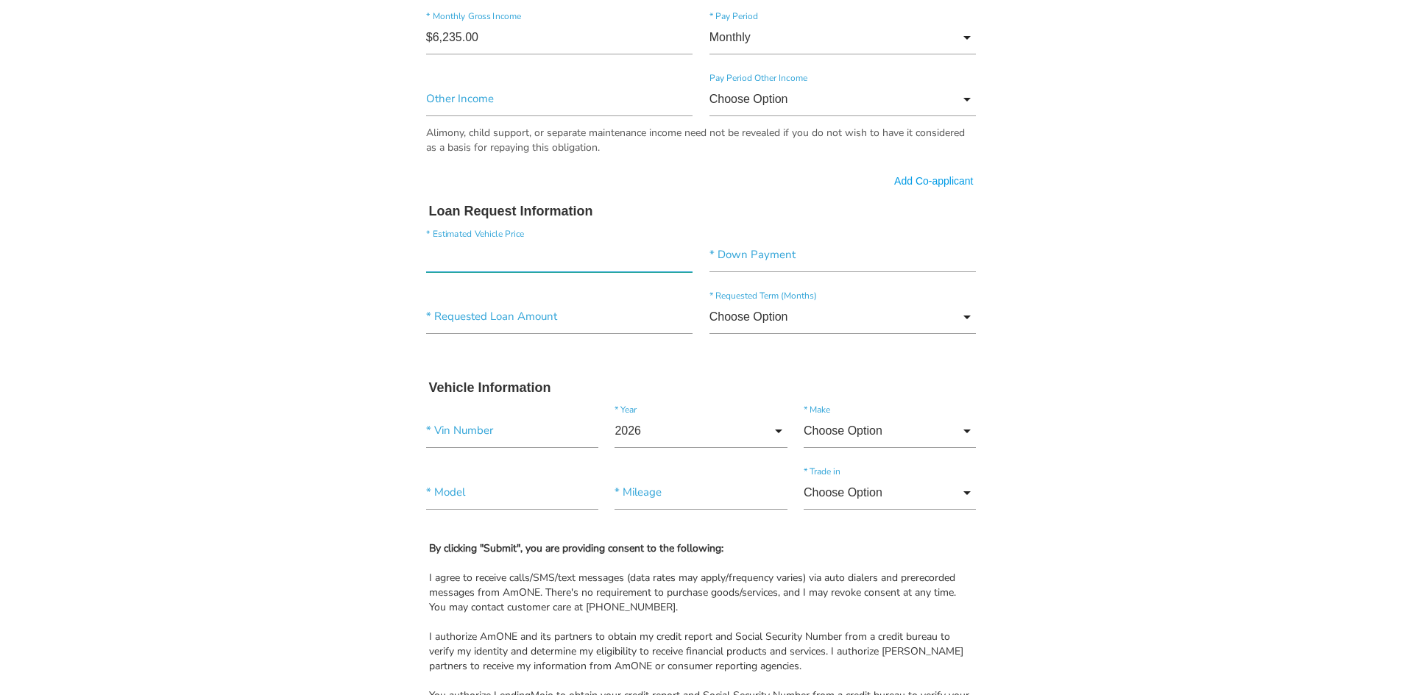
click at [490, 256] on input"] "text" at bounding box center [559, 255] width 267 height 34
type input"] "$53,000.00"
click at [757, 255] on input"] "text" at bounding box center [842, 255] width 267 height 34
type input"] "$23,000.00"
click at [508, 327] on input"] "text" at bounding box center [559, 317] width 267 height 34
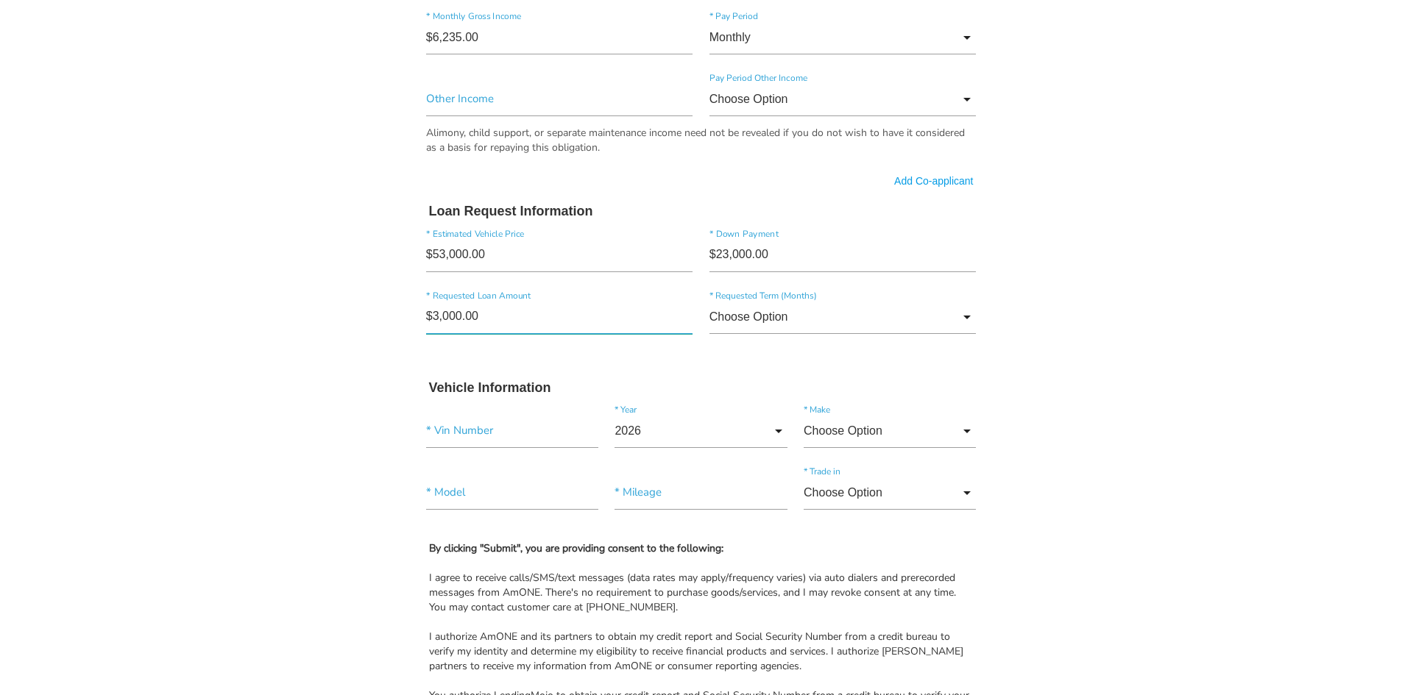
type input"] "$30,000.00"
click at [797, 318] on input "Choose Option" at bounding box center [842, 317] width 267 height 34
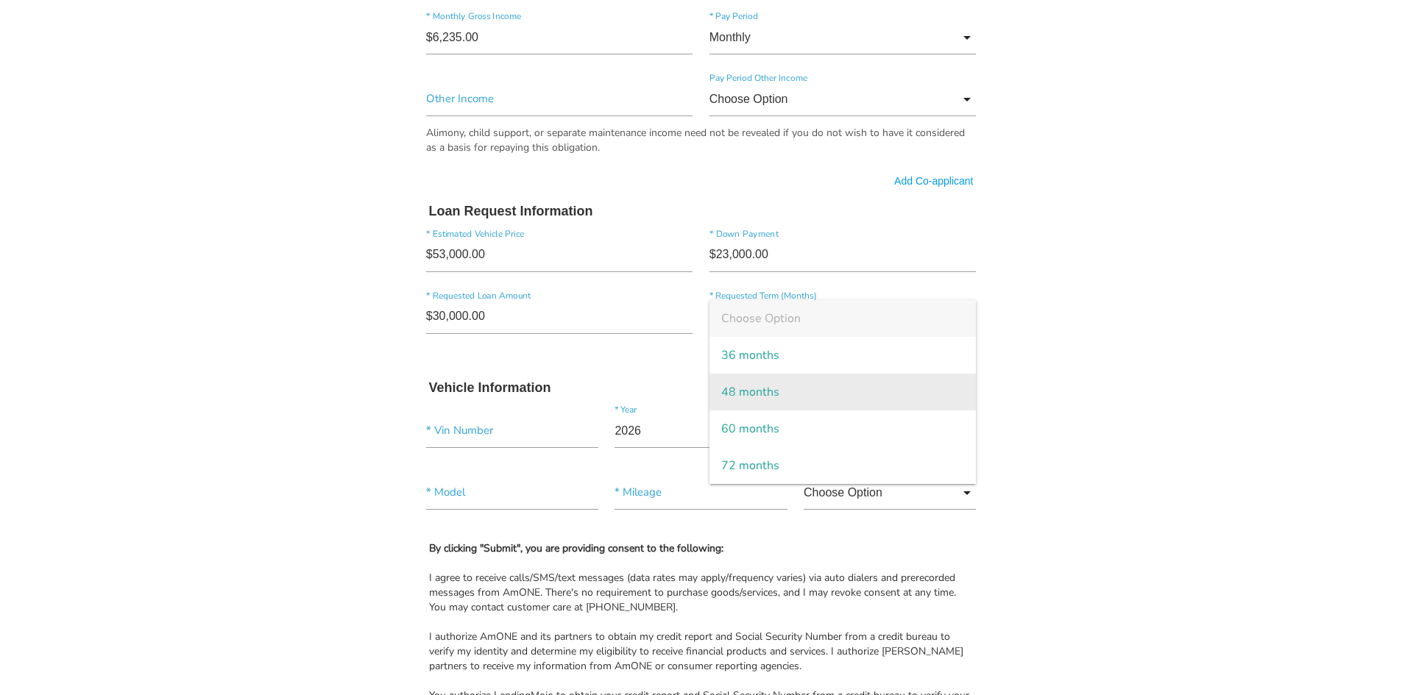
click at [758, 392] on span "48 months" at bounding box center [842, 392] width 267 height 37
type input "48 months"
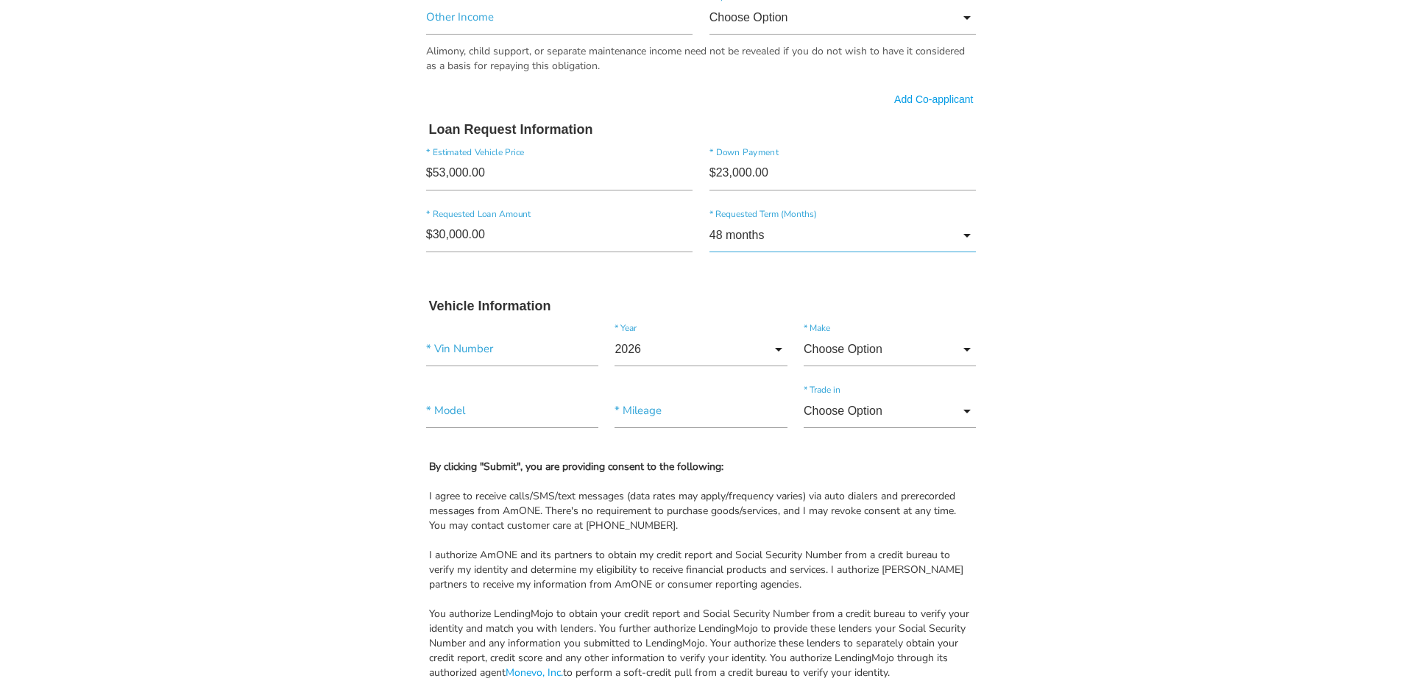
scroll to position [1104, 0]
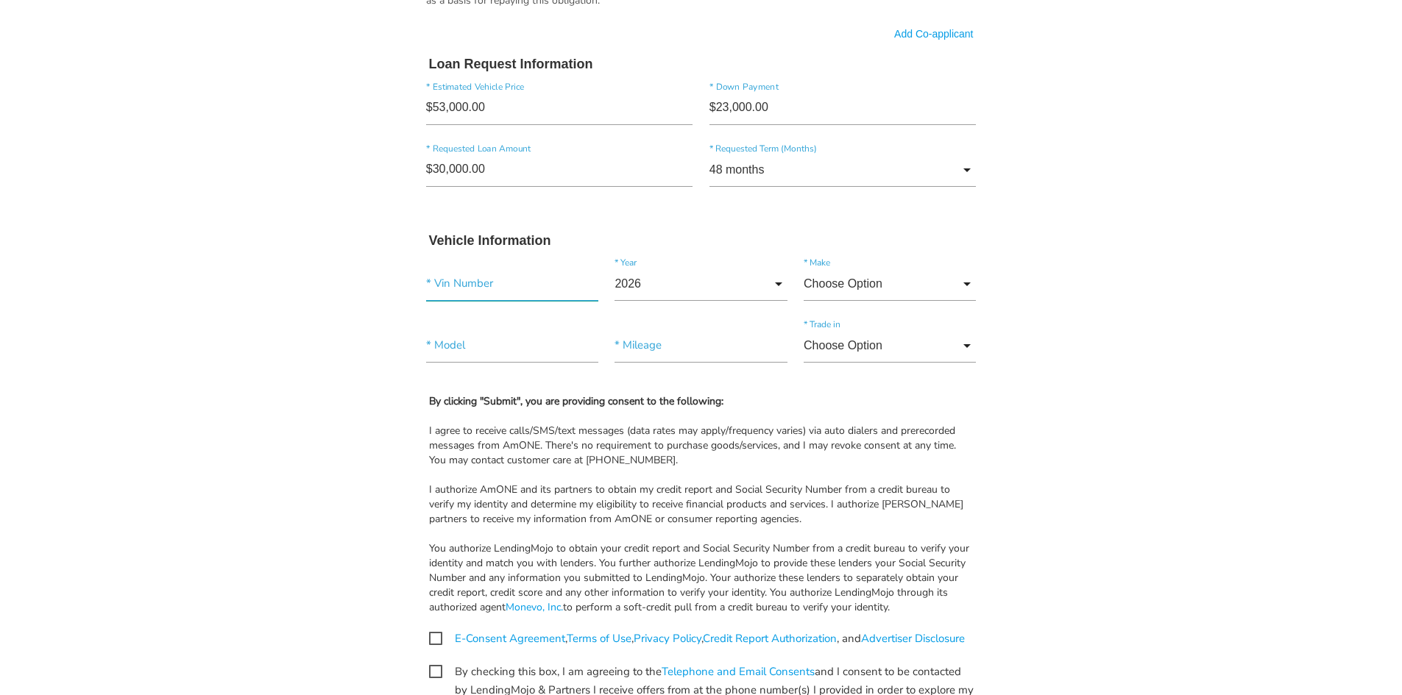
click at [519, 282] on input"] "text" at bounding box center [512, 284] width 172 height 34
paste input"] "[US_VEHICLE_IDENTIFICATION_NUMBER]"
click at [653, 280] on input "2026" at bounding box center [700, 284] width 172 height 34
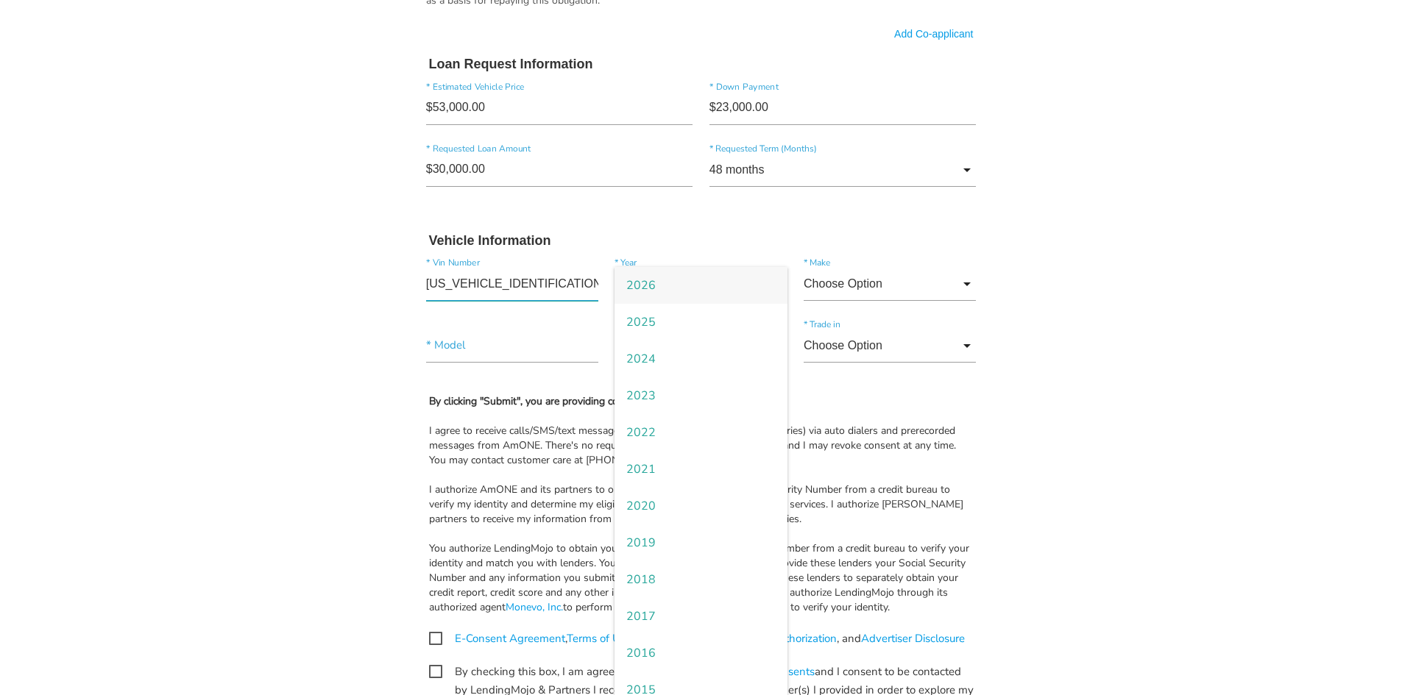
drag, startPoint x: 561, startPoint y: 285, endPoint x: 309, endPoint y: 280, distance: 252.4
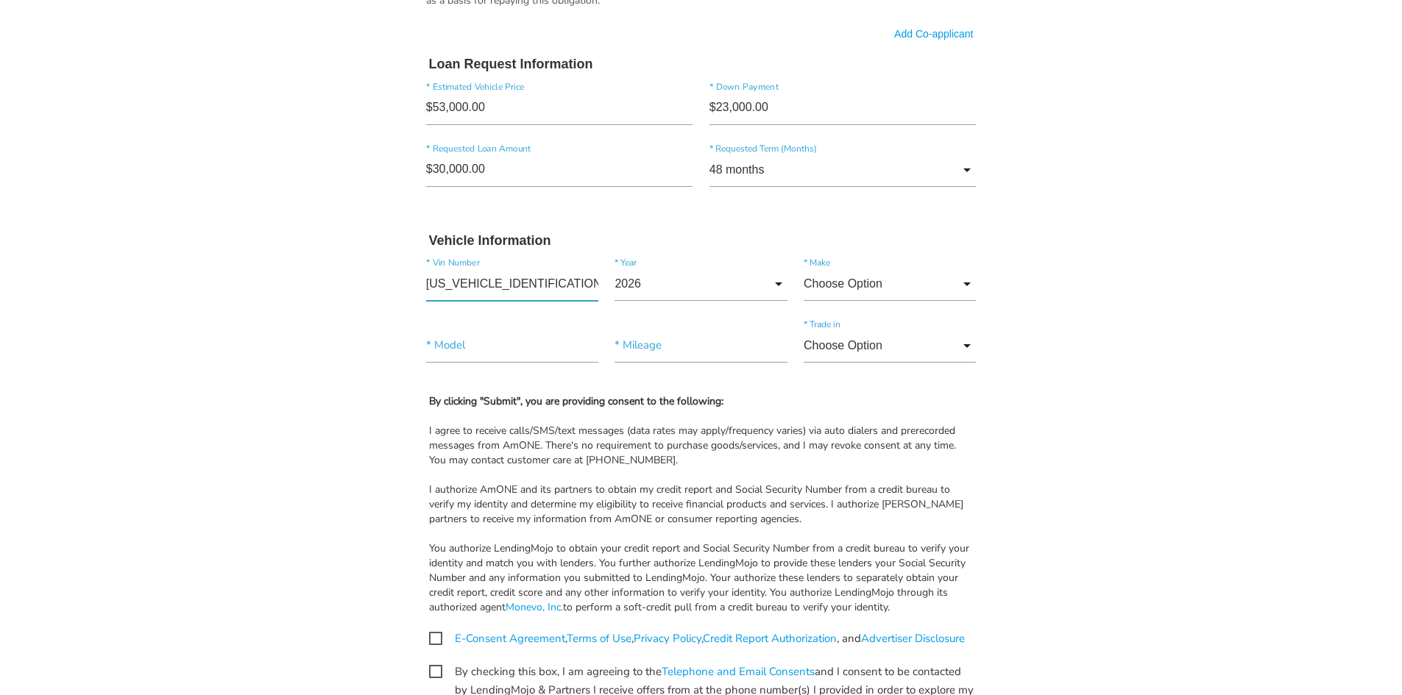
drag, startPoint x: 562, startPoint y: 290, endPoint x: 349, endPoint y: 301, distance: 213.6
paste input"] "[US_VEHICLE_IDENTIFICATION_NUMBER]"
type input"] "[US_VEHICLE_IDENTIFICATION_NUMBER]"
click at [645, 282] on input "2026" at bounding box center [700, 284] width 172 height 34
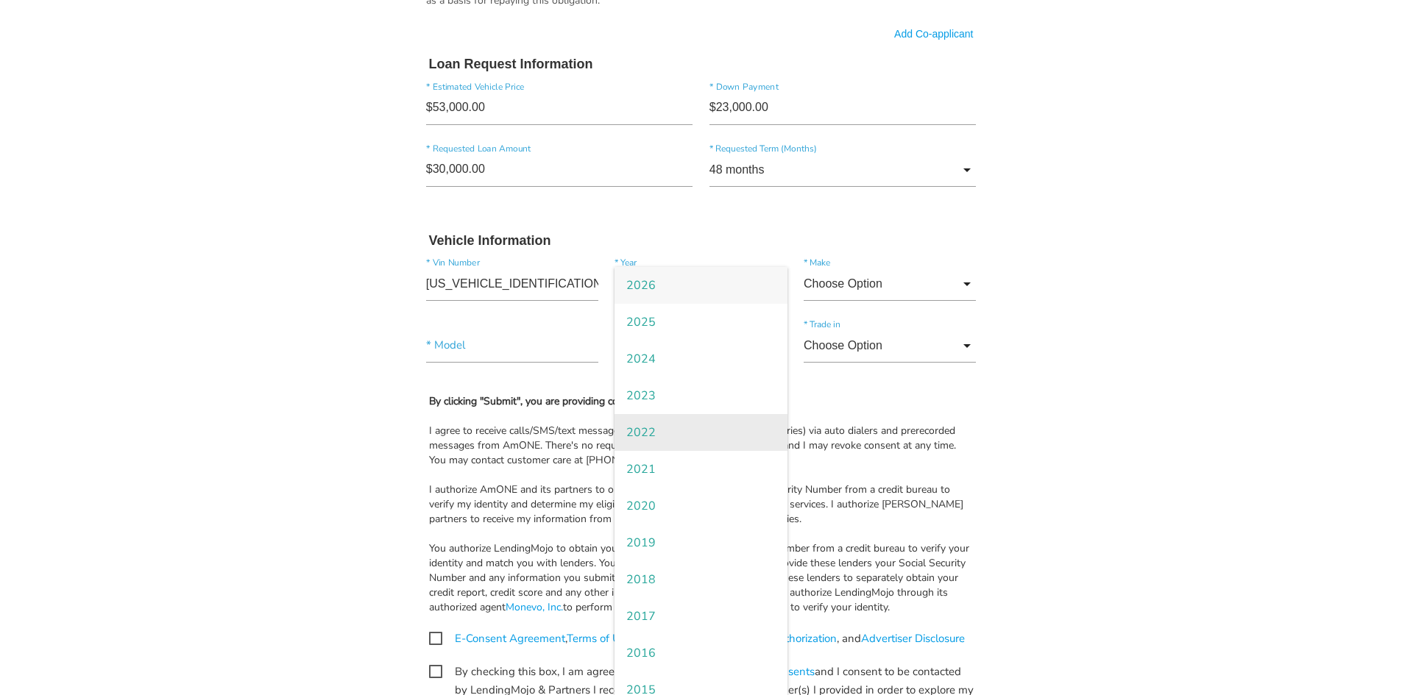
click at [667, 430] on span "2022" at bounding box center [700, 432] width 172 height 37
type input "2022"
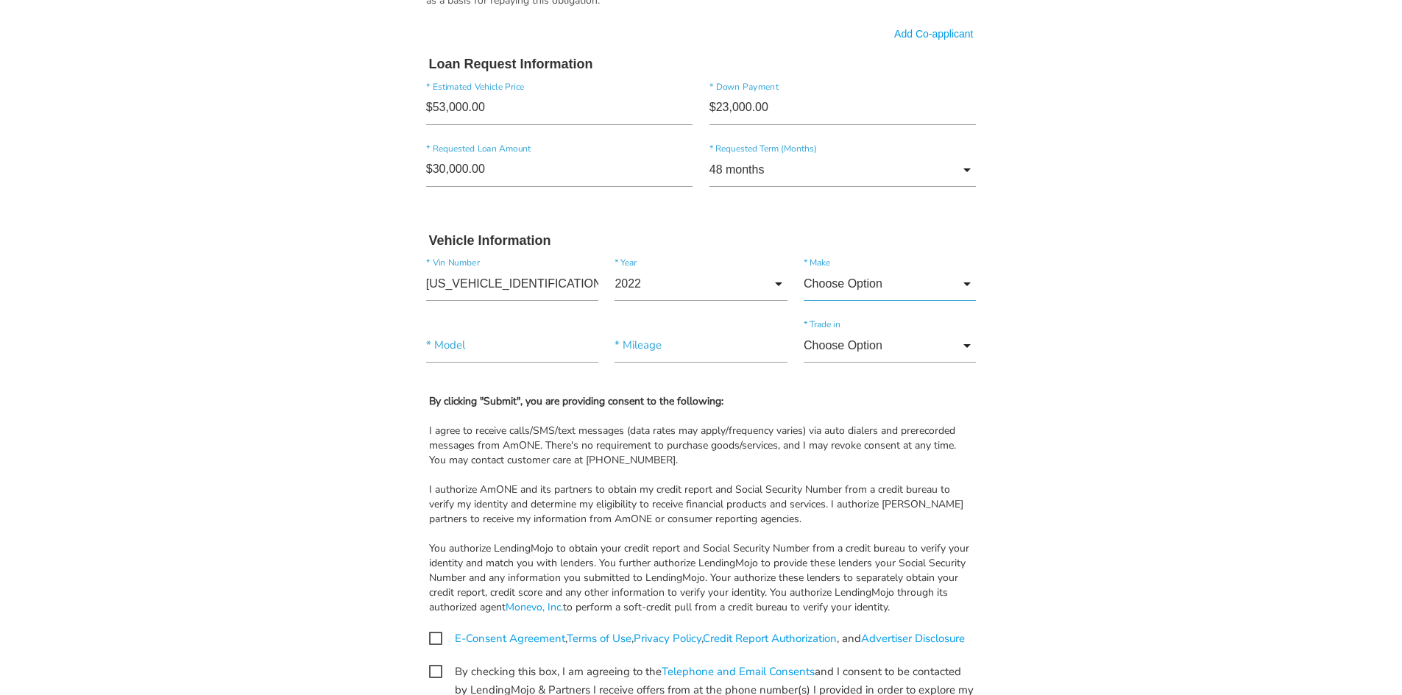
click at [853, 294] on input "Choose Option" at bounding box center [889, 284] width 172 height 34
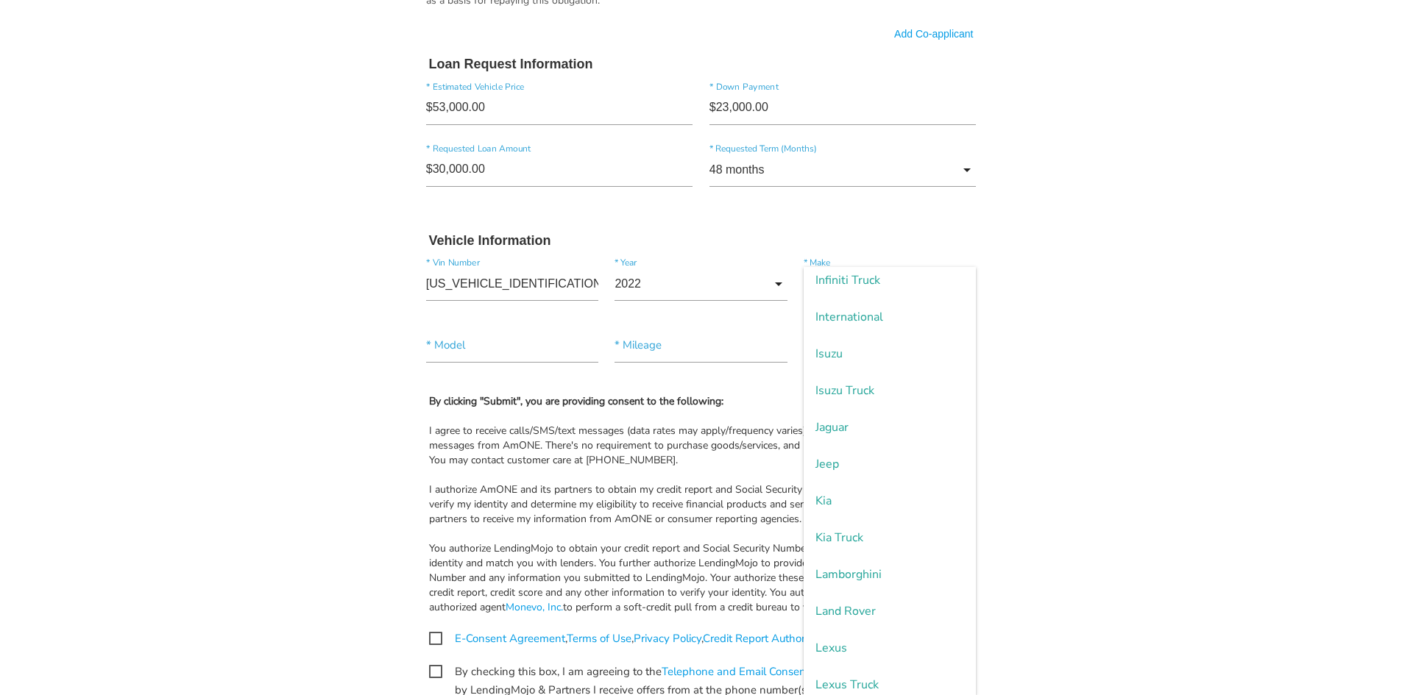
scroll to position [1545, 0]
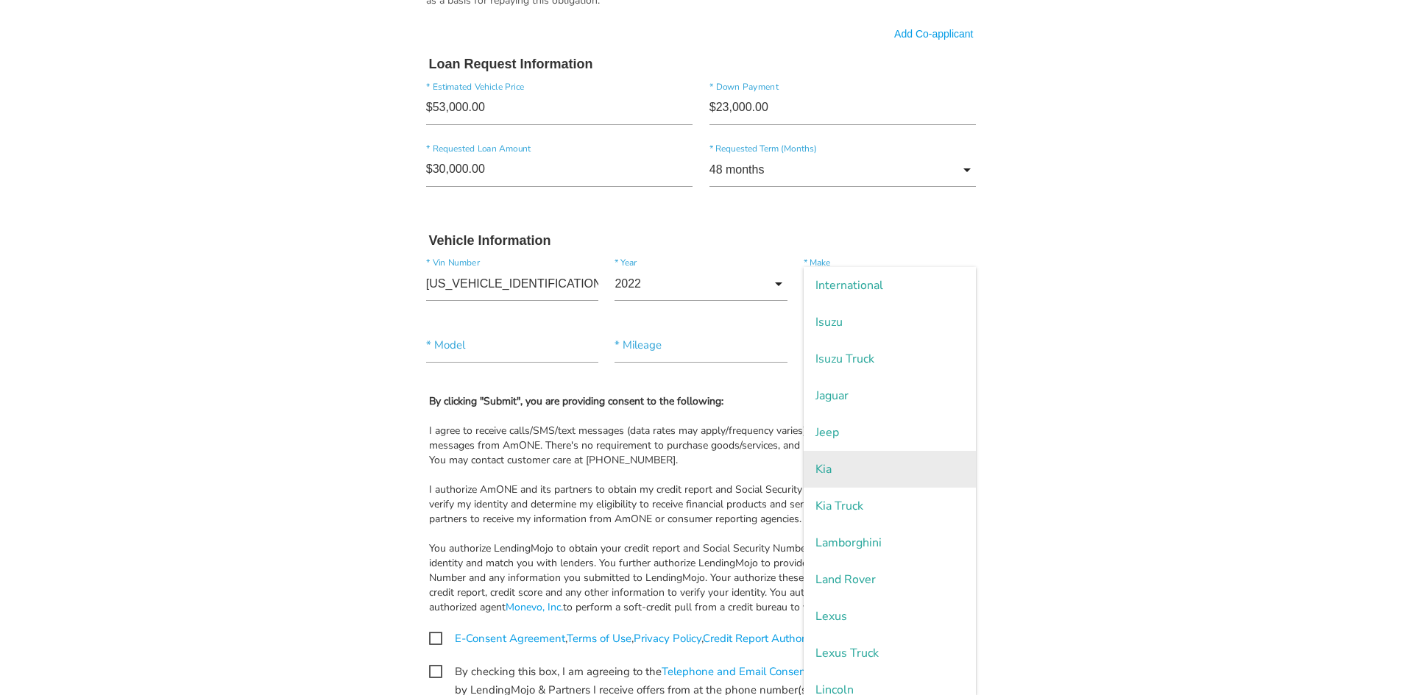
click at [836, 463] on span "Kia" at bounding box center [889, 469] width 172 height 37
type input "Kia"
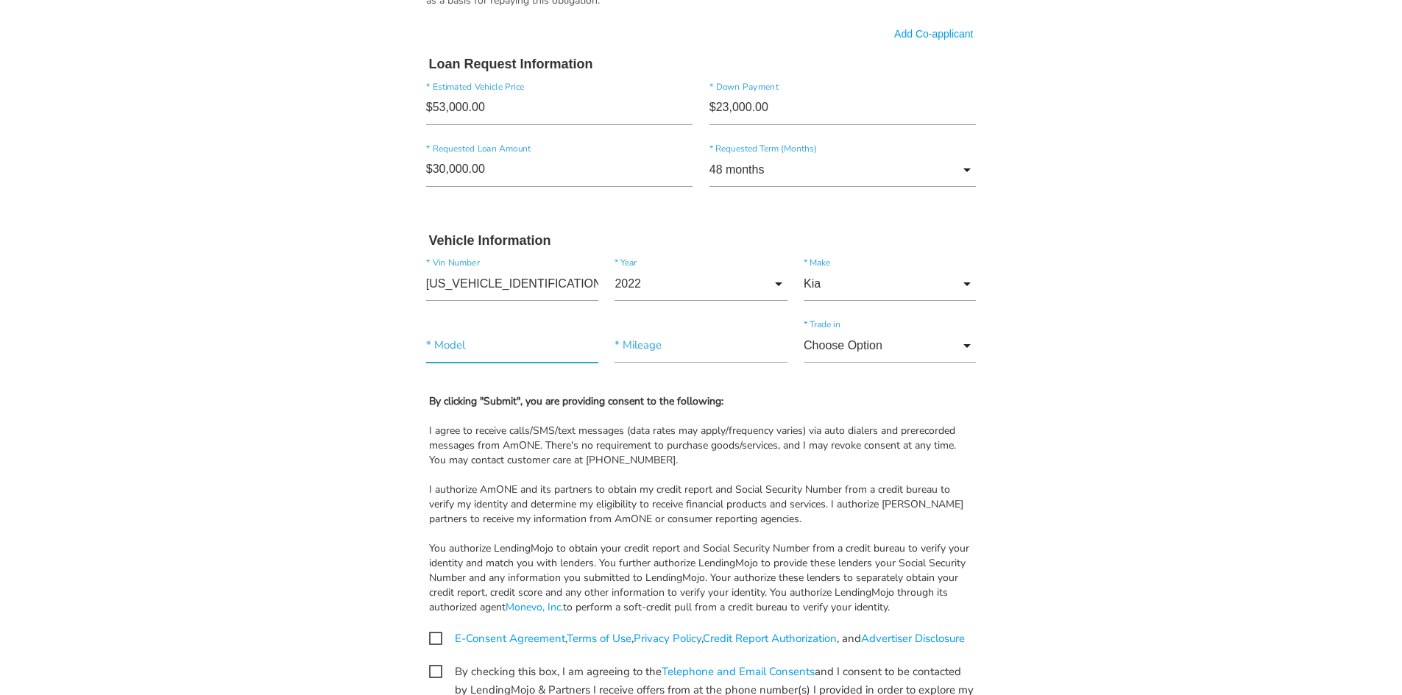
click at [515, 350] on input"] "text" at bounding box center [512, 346] width 172 height 34
type input"] "k5"
click at [669, 347] on input"] "text" at bounding box center [700, 346] width 172 height 34
type input"] "32,000"
click at [834, 343] on input "Choose Option" at bounding box center [889, 346] width 172 height 34
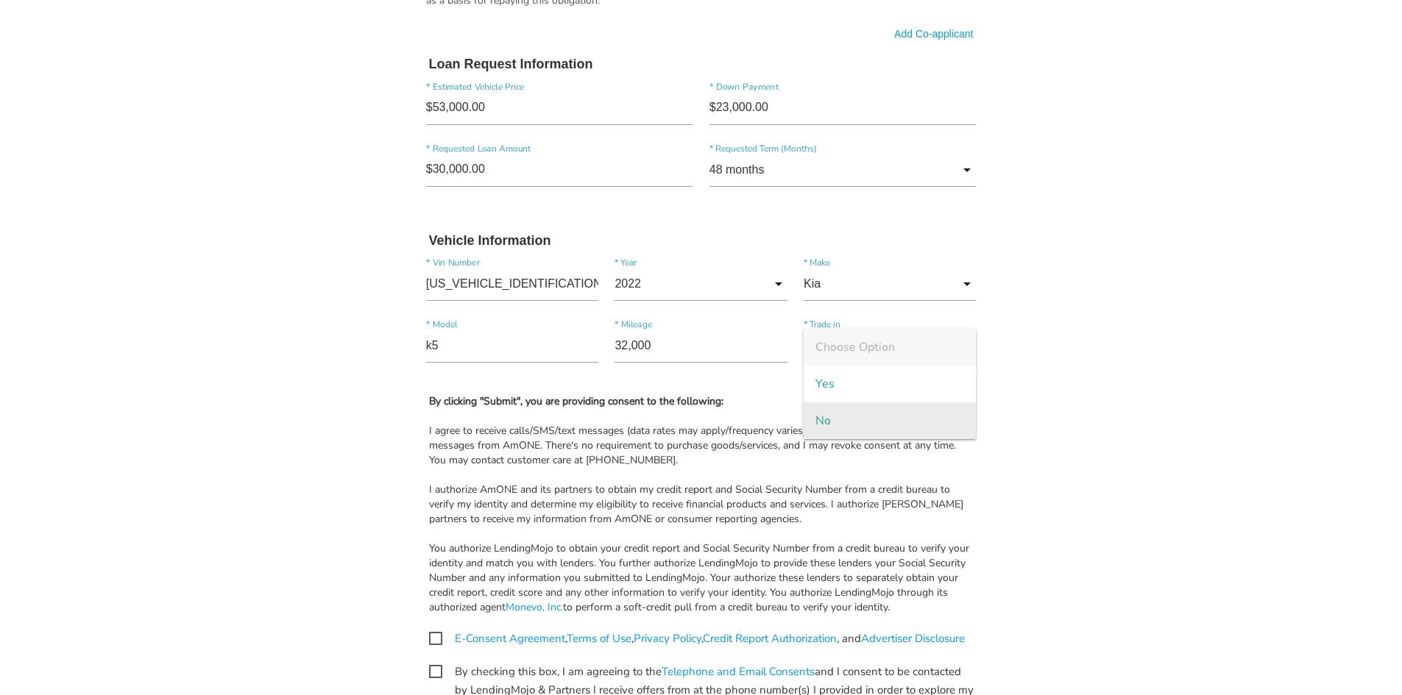
click at [845, 413] on span "No" at bounding box center [889, 420] width 172 height 37
type input "No"
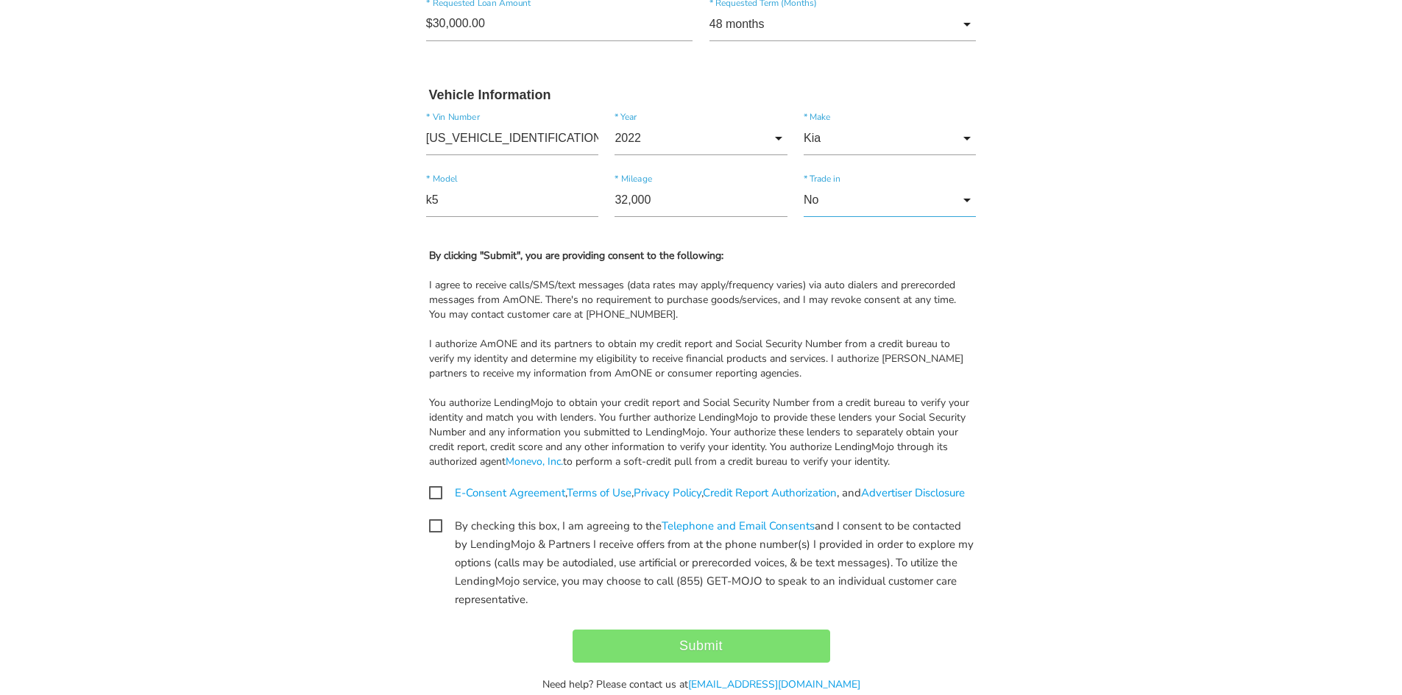
scroll to position [1251, 0]
drag, startPoint x: 443, startPoint y: 492, endPoint x: 435, endPoint y: 494, distance: 8.4
click at [442, 492] on span "E-Consent Agreement , Terms of Use , Privacy Policy , Credit Report Authorizati…" at bounding box center [697, 492] width 536 height 18
checkbox input "true"
drag, startPoint x: 430, startPoint y: 541, endPoint x: 438, endPoint y: 542, distance: 8.1
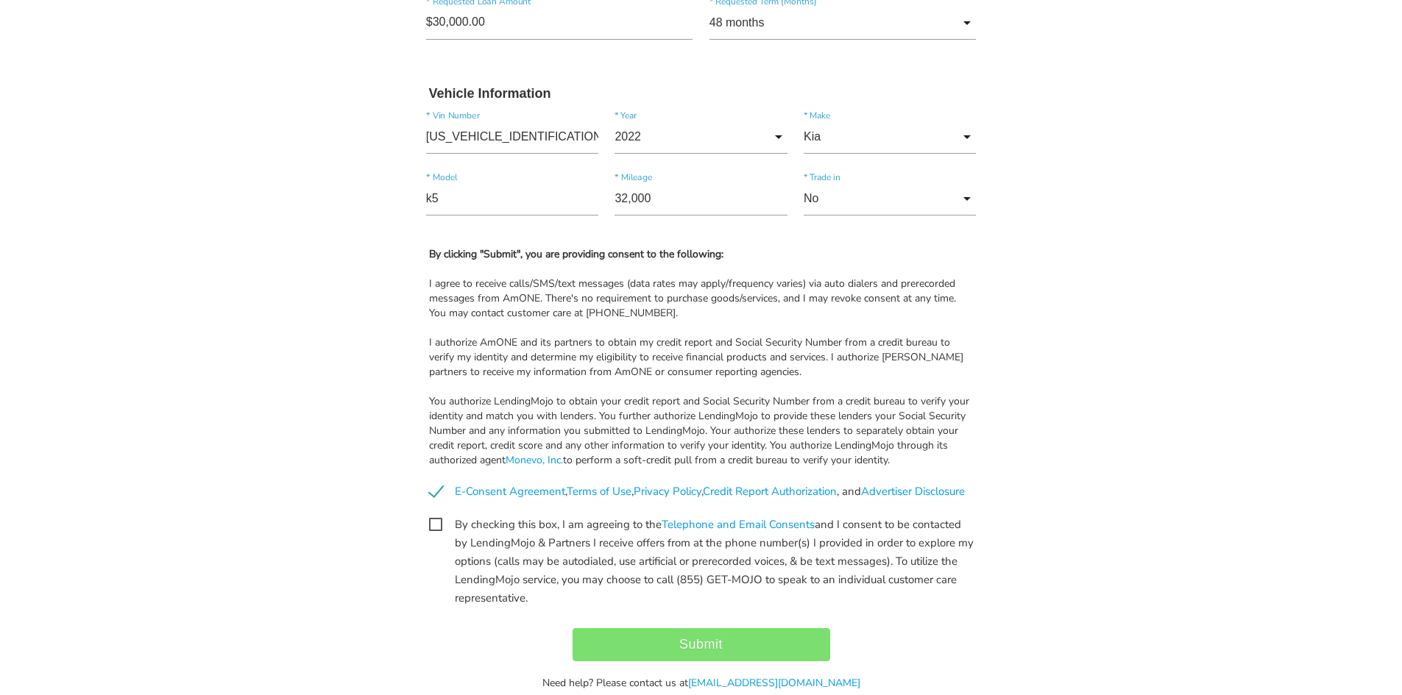
click at [430, 534] on span "By checking this box, I am agreeing to the Telephone and Email Consents and I c…" at bounding box center [701, 525] width 544 height 18
checkbox input "true"
click at [730, 656] on input "Submit" at bounding box center [701, 644] width 258 height 33
type input "Submitting..."
